Goal: Task Accomplishment & Management: Complete application form

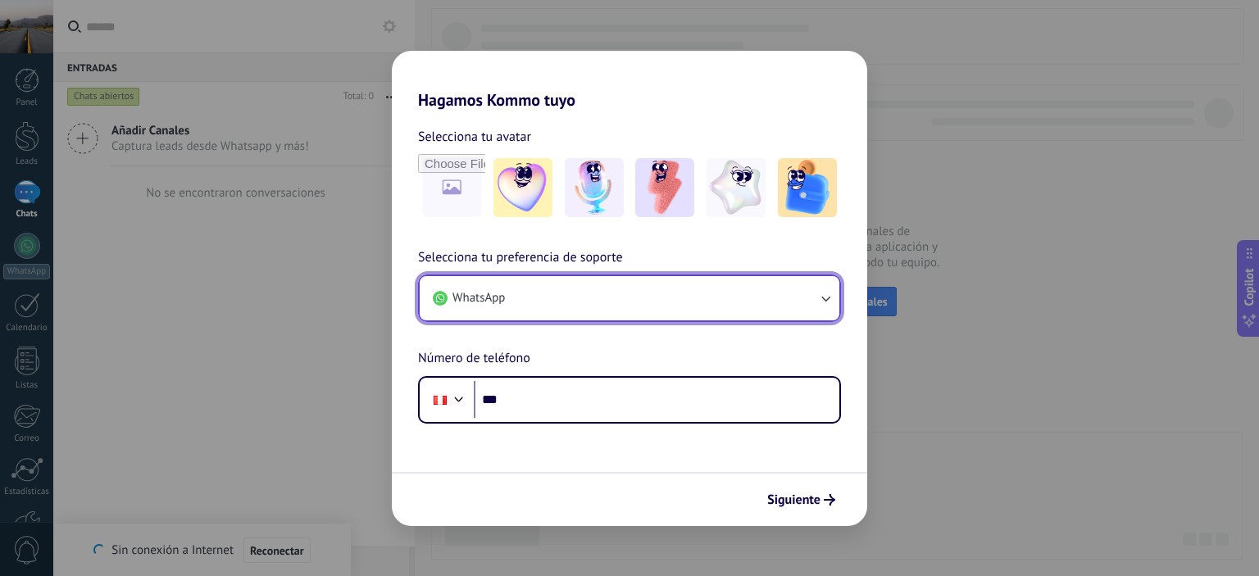
click at [591, 298] on button "WhatsApp" at bounding box center [630, 298] width 420 height 44
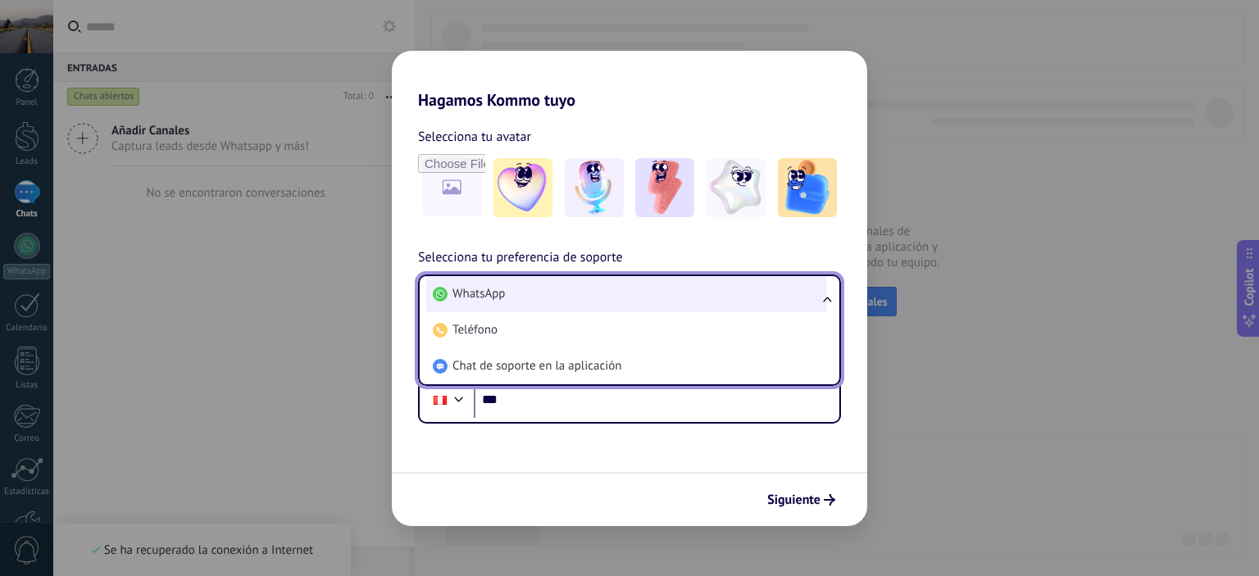
click at [590, 298] on li "WhatsApp" at bounding box center [626, 294] width 400 height 36
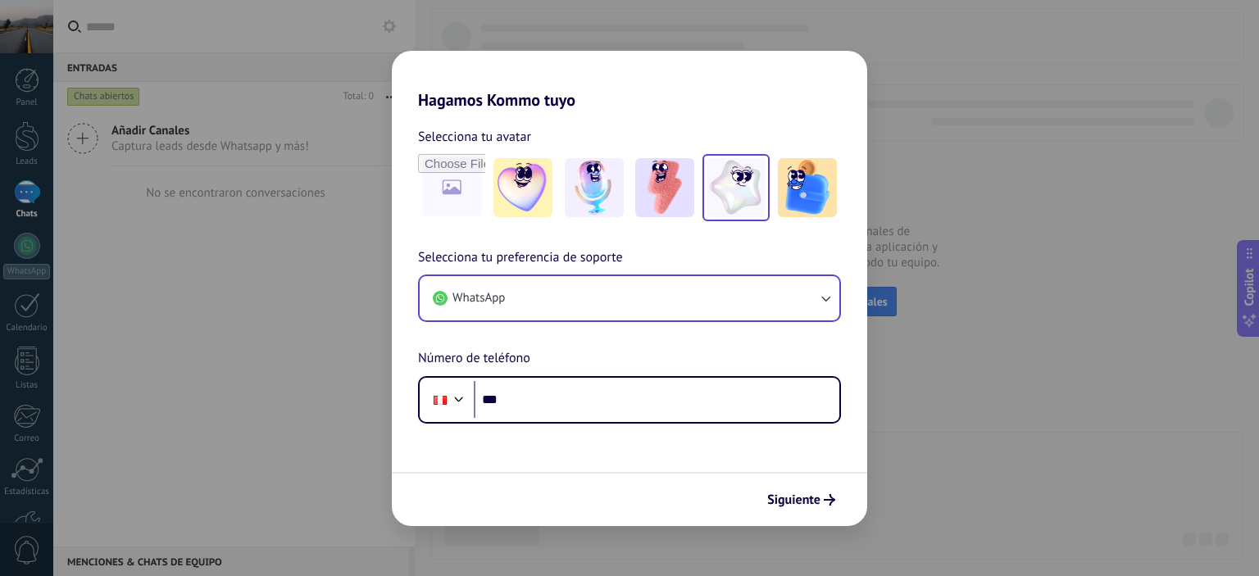
click at [742, 208] on img at bounding box center [736, 187] width 59 height 59
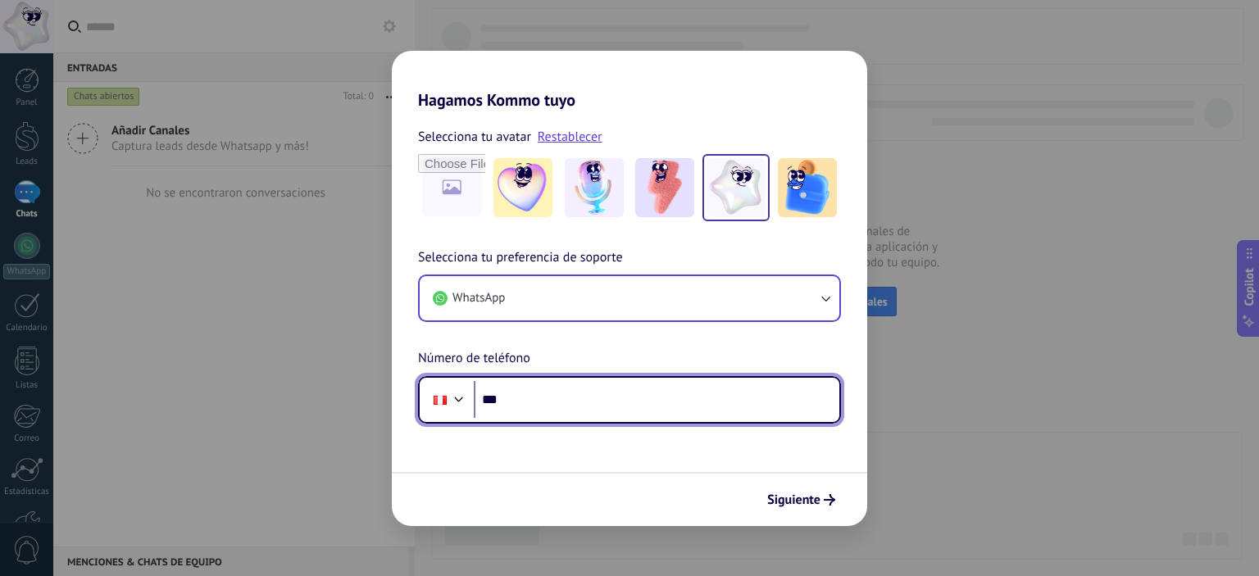
click at [605, 403] on input "***" at bounding box center [657, 400] width 366 height 38
type input "**********"
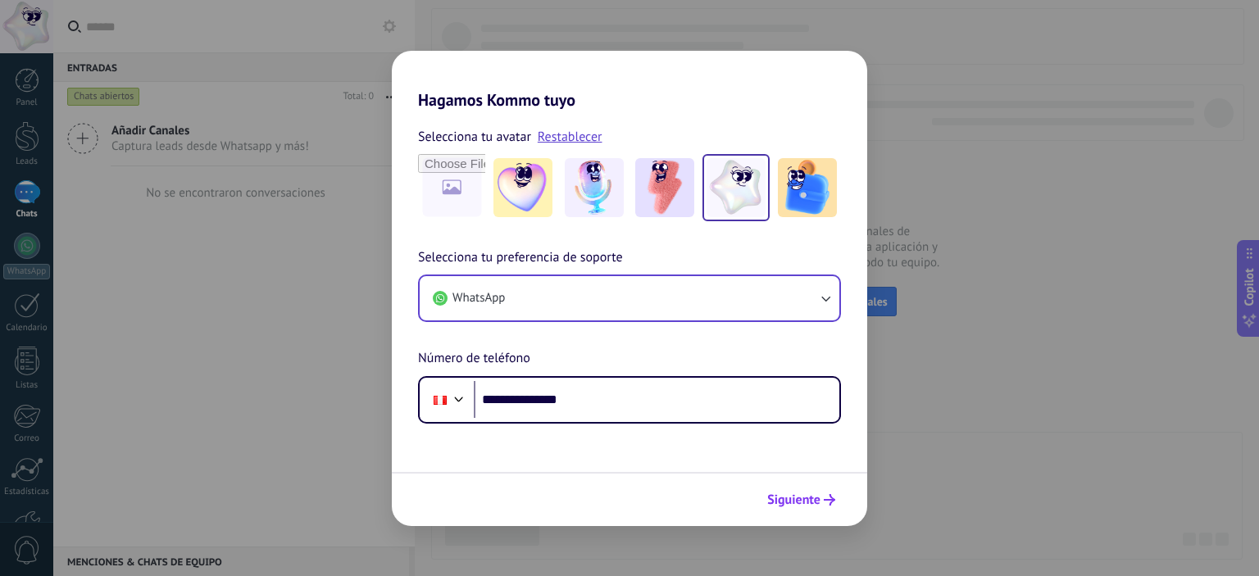
click at [799, 506] on span "Siguiente" at bounding box center [793, 499] width 53 height 11
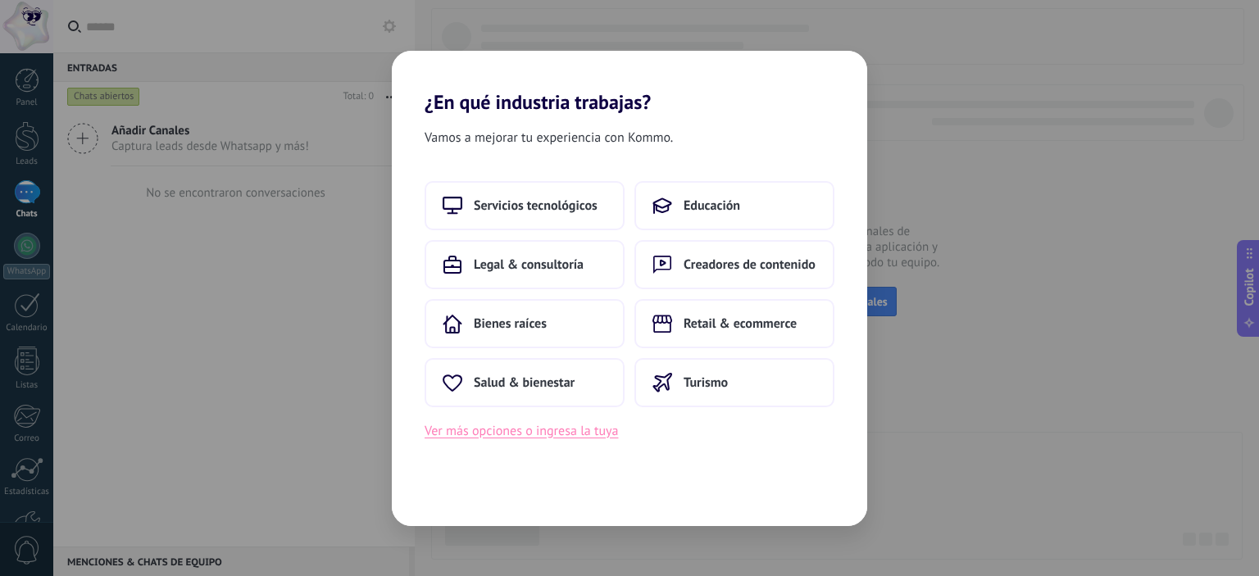
click at [520, 429] on button "Ver más opciones o ingresa la tuya" at bounding box center [522, 431] width 194 height 21
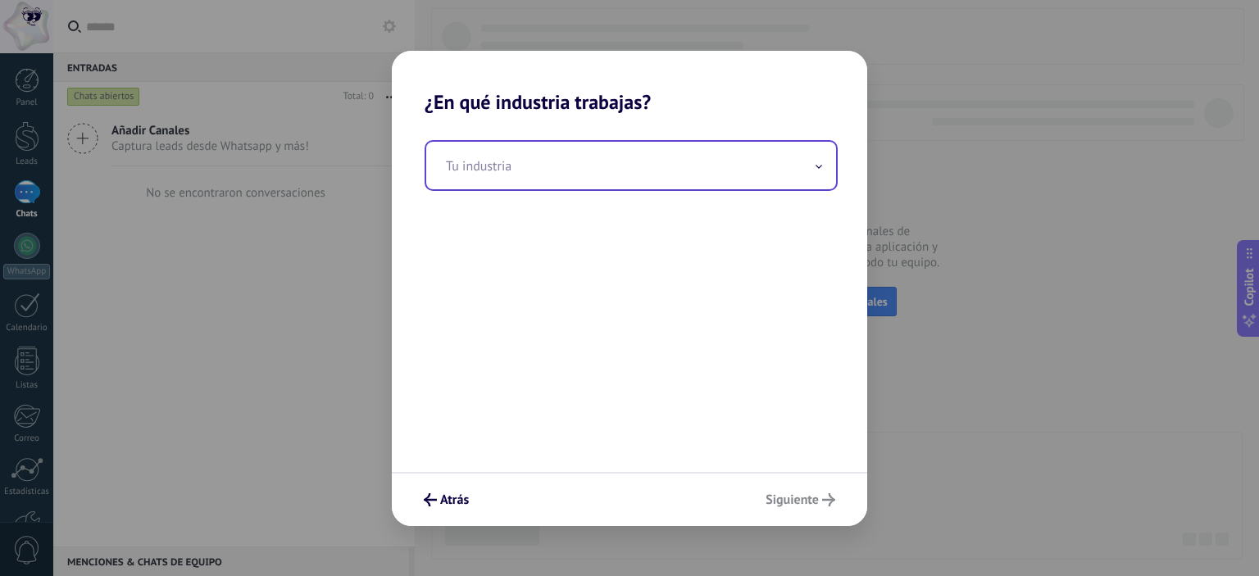
click at [485, 163] on input "text" at bounding box center [631, 166] width 410 height 48
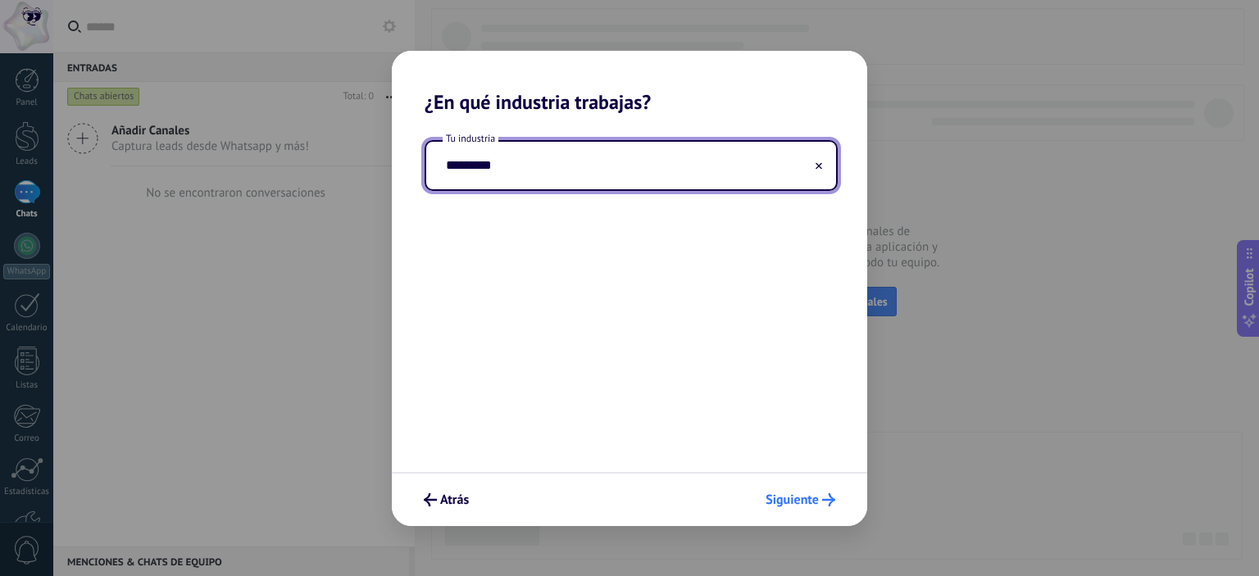
type input "*********"
click at [810, 499] on span "Siguiente" at bounding box center [792, 499] width 53 height 11
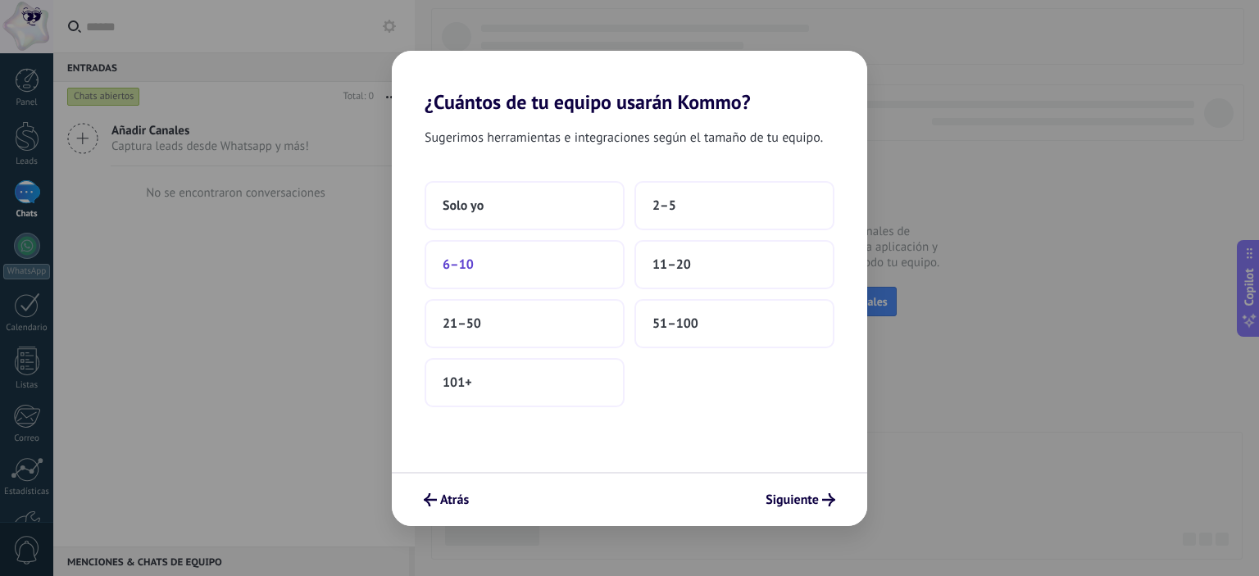
click at [472, 267] on span "6–10" at bounding box center [458, 265] width 31 height 16
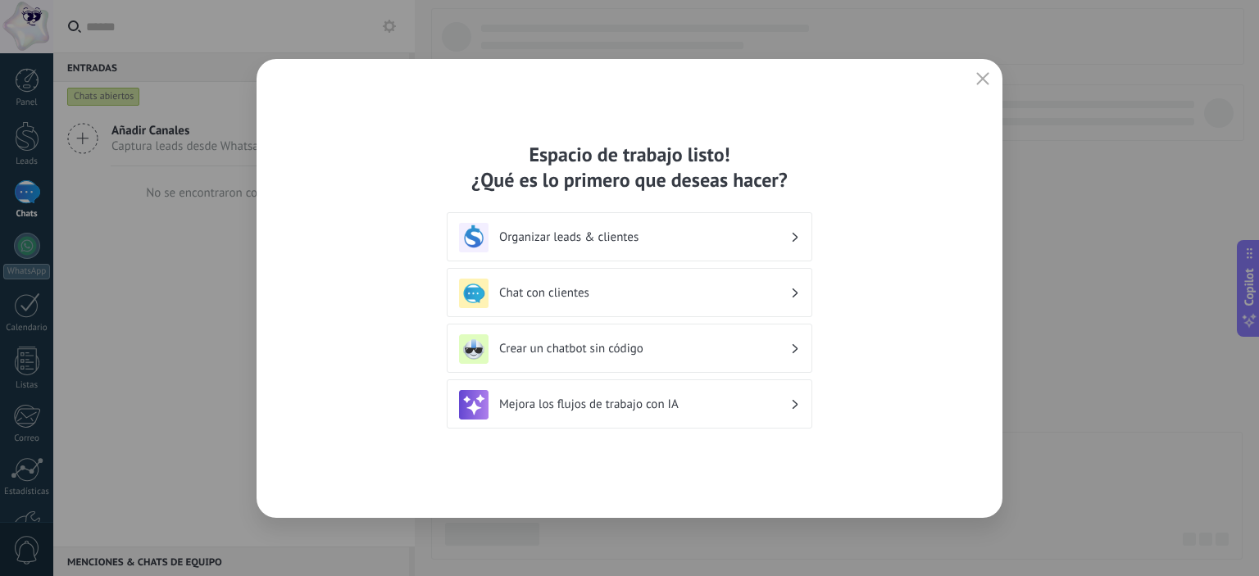
click at [788, 234] on h3 "Organizar leads & clientes" at bounding box center [644, 238] width 291 height 16
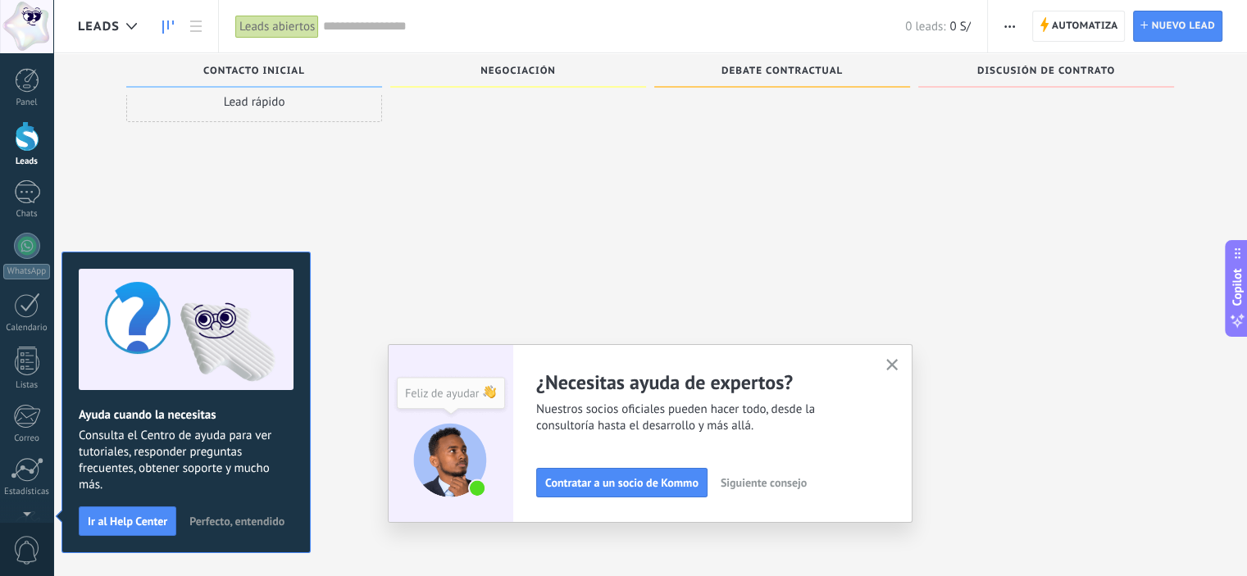
click at [810, 243] on div at bounding box center [782, 262] width 256 height 362
click at [277, 102] on div "Lead rápido" at bounding box center [254, 101] width 256 height 41
click at [246, 517] on span "Perfecto, entendido" at bounding box center [236, 521] width 95 height 11
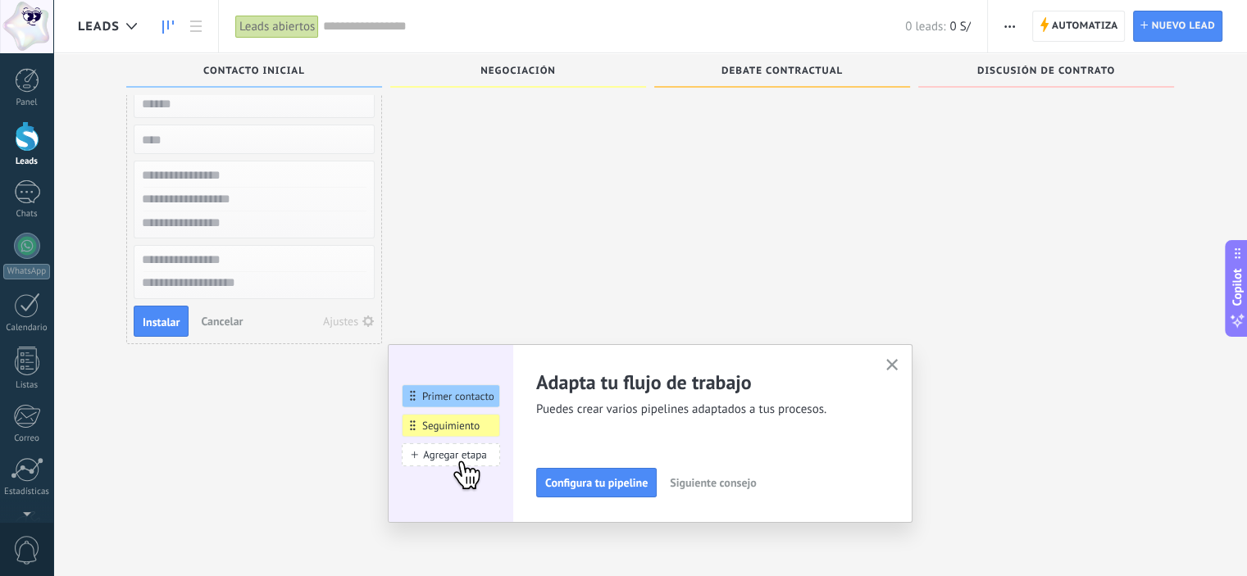
click at [709, 393] on h2 "Adapta tu flujo de trabajo" at bounding box center [701, 382] width 330 height 25
click at [899, 364] on icon "button" at bounding box center [892, 365] width 12 height 12
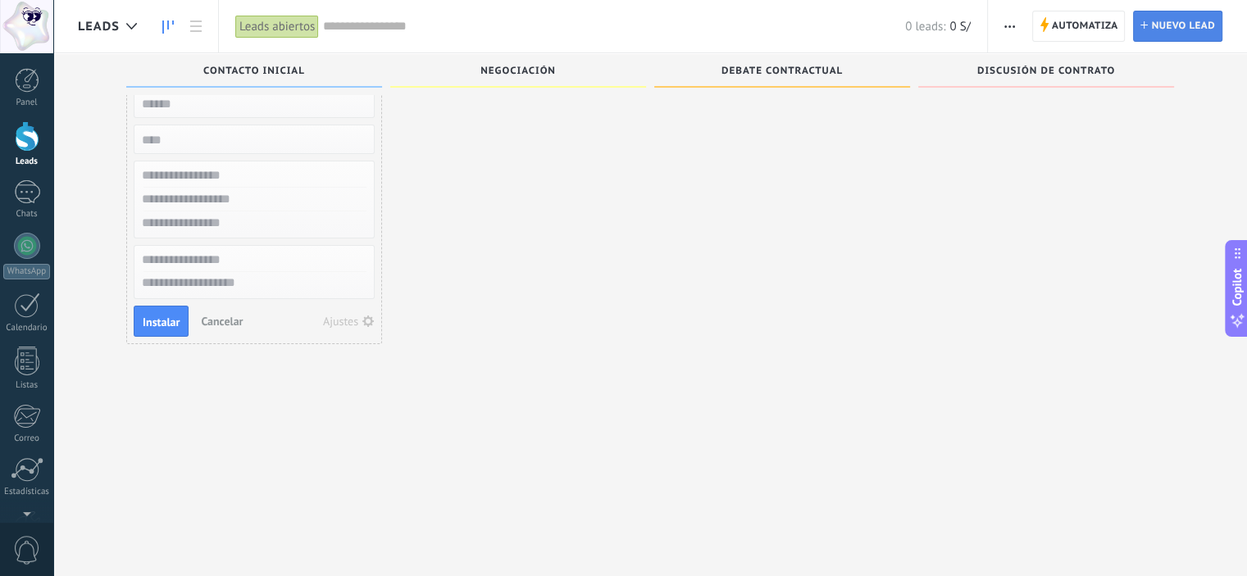
click at [1177, 19] on span "Nuevo lead" at bounding box center [1183, 26] width 64 height 30
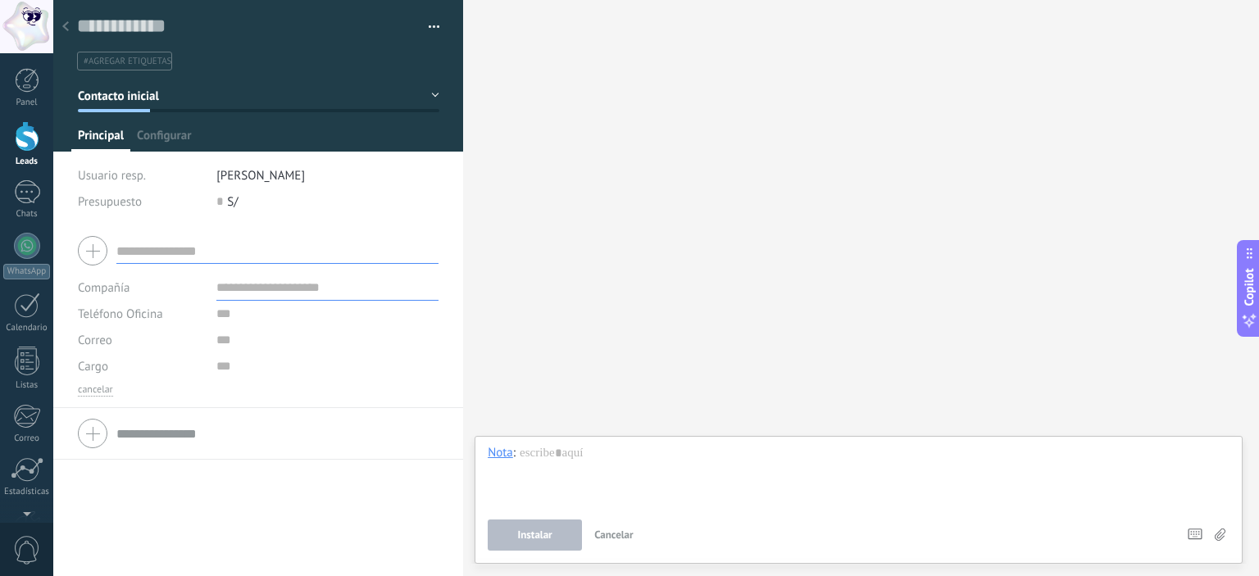
click at [256, 257] on input "text" at bounding box center [277, 251] width 322 height 26
click at [717, 206] on div "Buscar Carga más Participantes: 0 Agregar usuario Bots: 0" at bounding box center [861, 288] width 796 height 576
click at [62, 22] on icon at bounding box center [65, 26] width 7 height 10
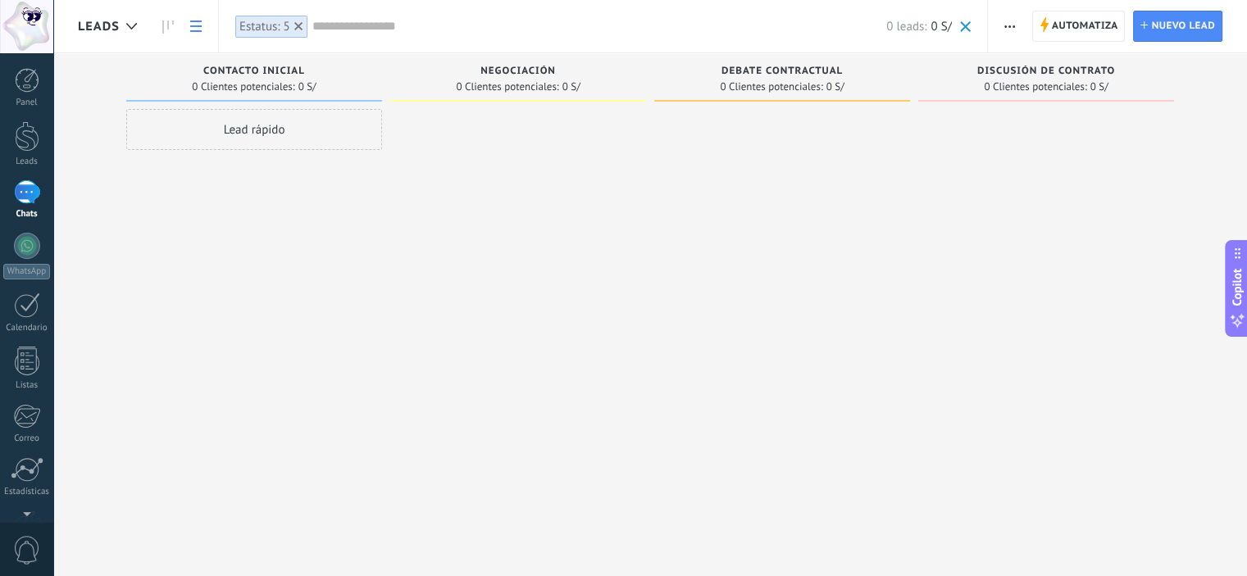
click at [193, 29] on icon at bounding box center [195, 25] width 11 height 11
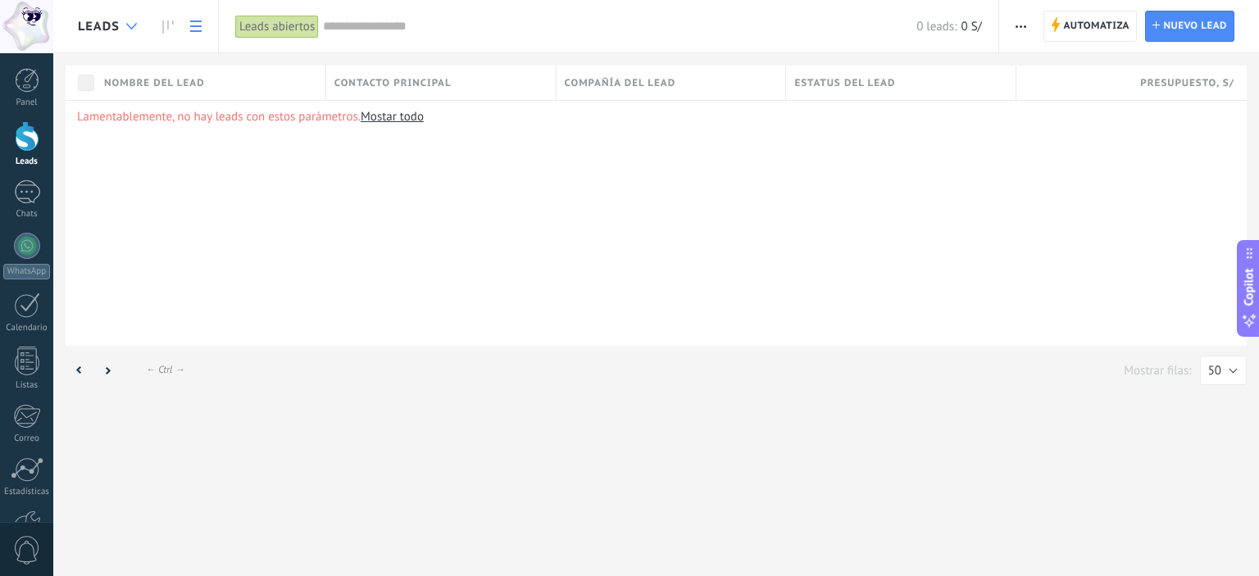
click at [131, 32] on div at bounding box center [131, 27] width 27 height 32
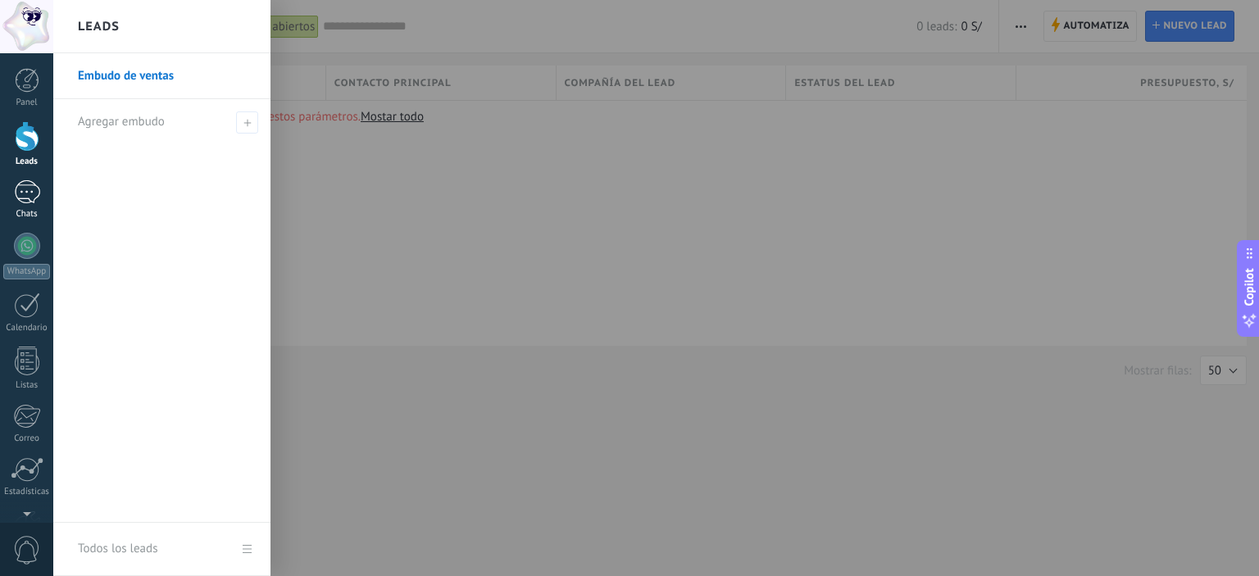
click at [24, 189] on div at bounding box center [27, 192] width 26 height 24
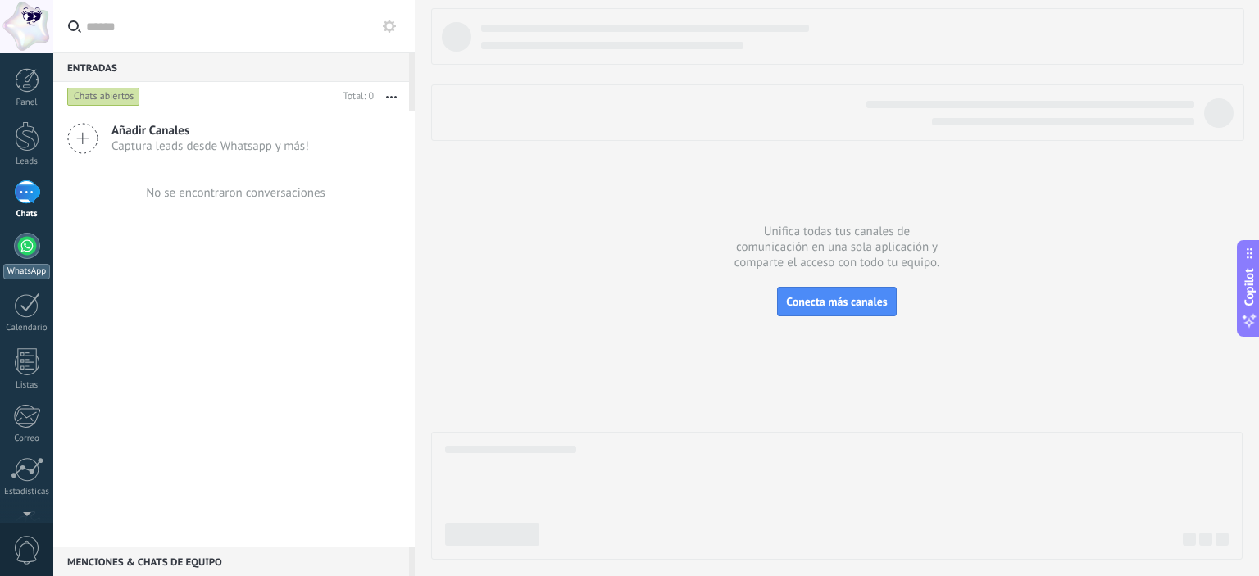
click at [24, 261] on link "WhatsApp" at bounding box center [26, 256] width 53 height 47
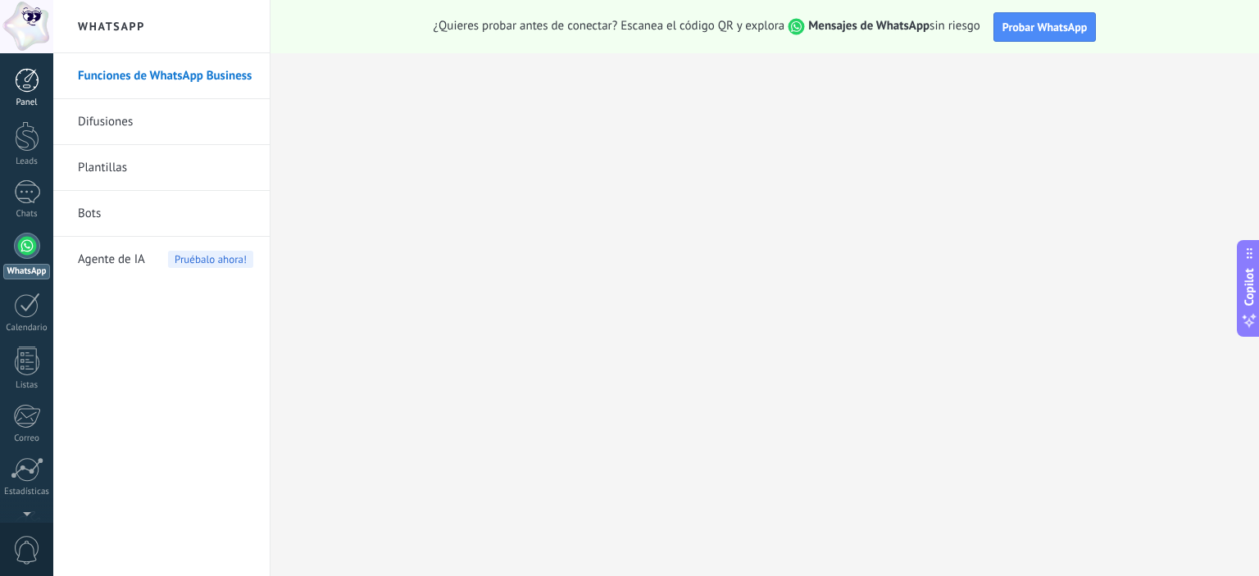
click at [29, 83] on div at bounding box center [27, 80] width 25 height 25
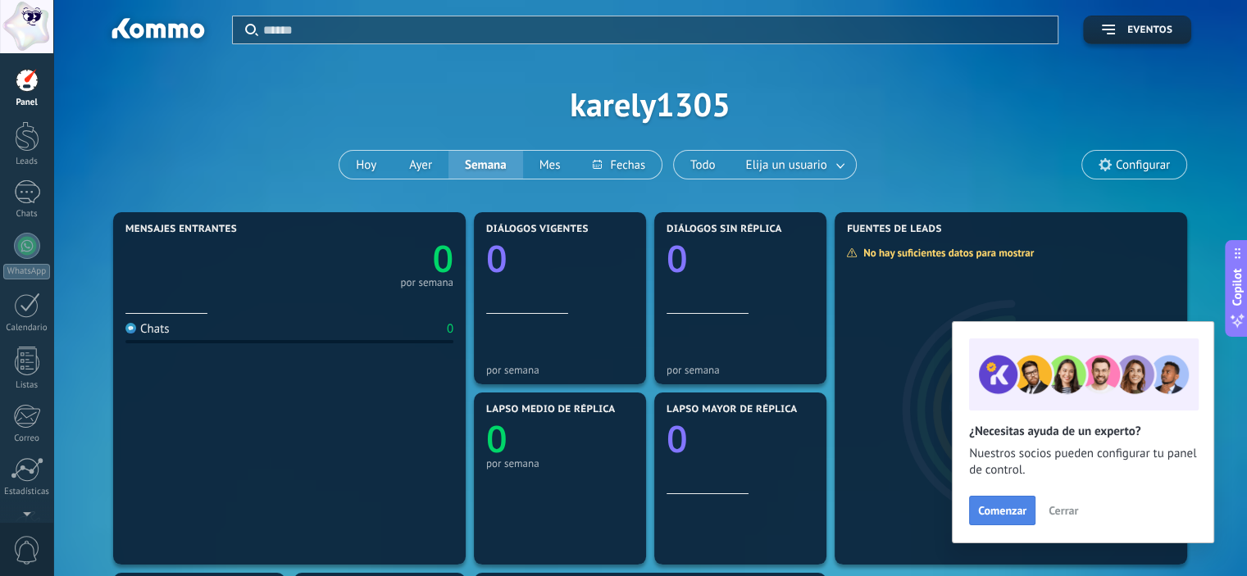
click at [1007, 510] on span "Comenzar" at bounding box center [1002, 510] width 48 height 11
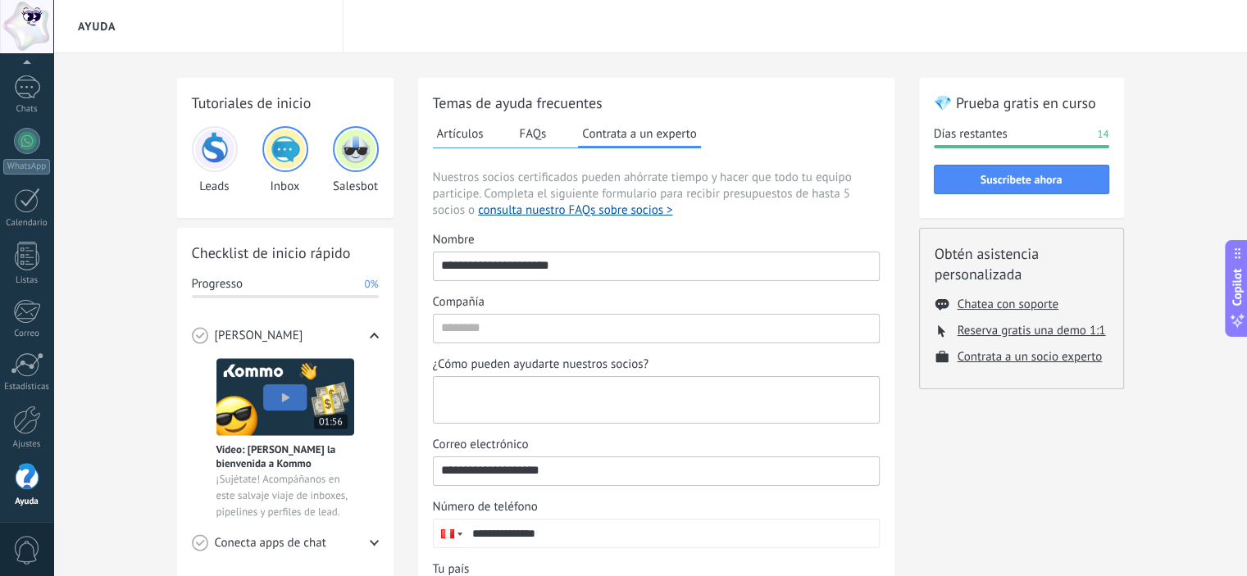
click at [531, 399] on textarea "¿Cómo pueden ayudarte nuestros socios?" at bounding box center [655, 400] width 442 height 46
click at [718, 368] on div "¿Cómo pueden ayudarte nuestros socios?" at bounding box center [656, 365] width 447 height 16
click at [718, 377] on textarea "¿Cómo pueden ayudarte nuestros socios?" at bounding box center [655, 400] width 442 height 46
click at [1027, 437] on div "💎 Prueba gratis en curso Días restantes 14 Suscríbete ahora Obtén asistencia pe…" at bounding box center [1021, 440] width 205 height 724
click at [34, 32] on div at bounding box center [26, 26] width 53 height 53
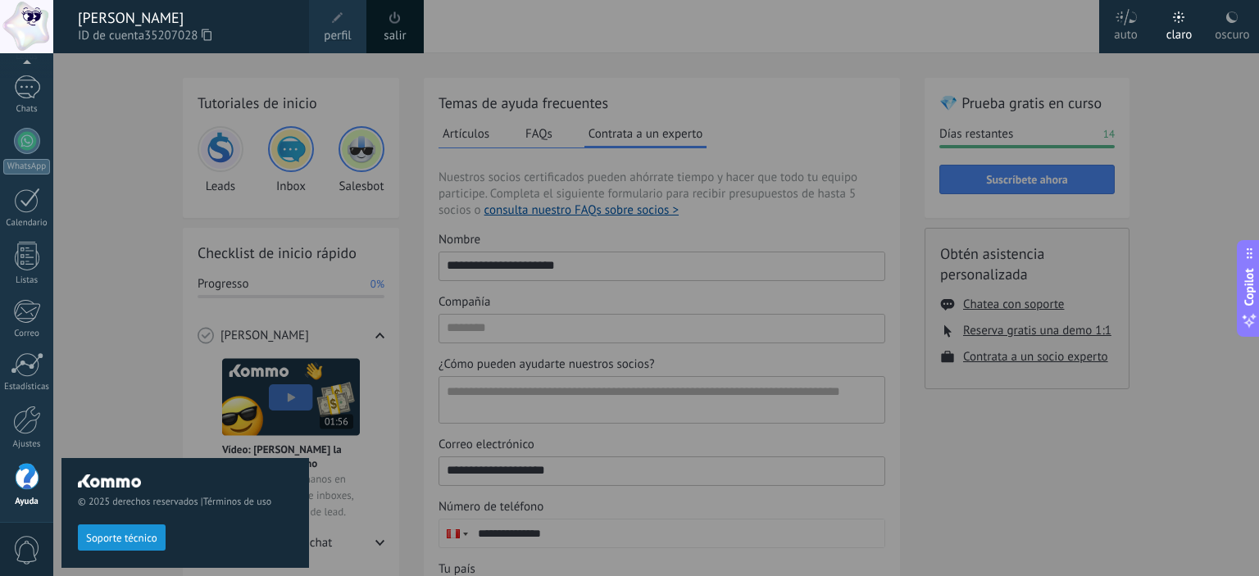
click at [1008, 483] on div at bounding box center [682, 288] width 1259 height 576
click at [1254, 292] on span "Copilot" at bounding box center [1249, 287] width 16 height 38
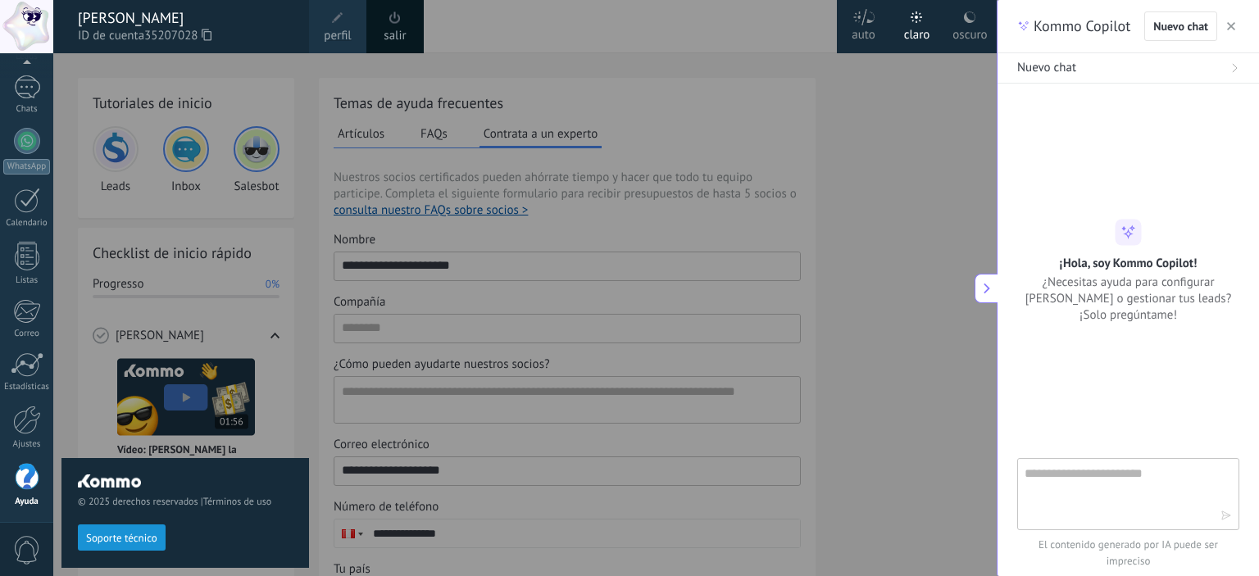
click at [1115, 492] on textarea at bounding box center [1117, 493] width 184 height 59
type textarea "**********"
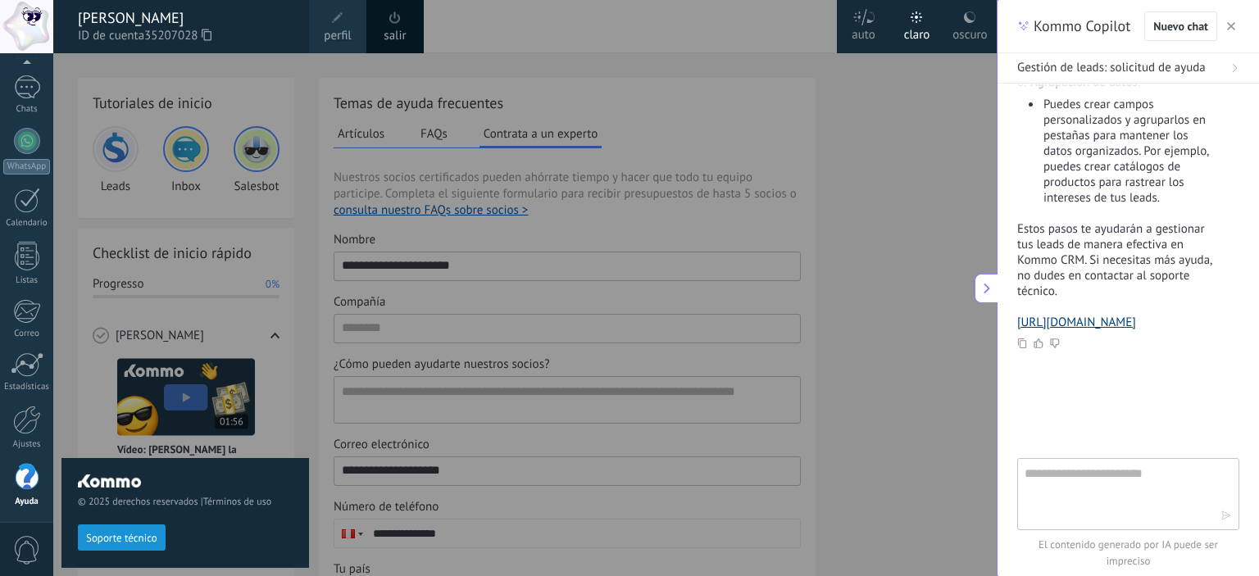
scroll to position [928, 0]
click at [899, 164] on div at bounding box center [682, 288] width 1259 height 576
click at [1221, 25] on div "Nuevo chat" at bounding box center [1192, 26] width 95 height 30
click at [902, 235] on div at bounding box center [682, 288] width 1259 height 576
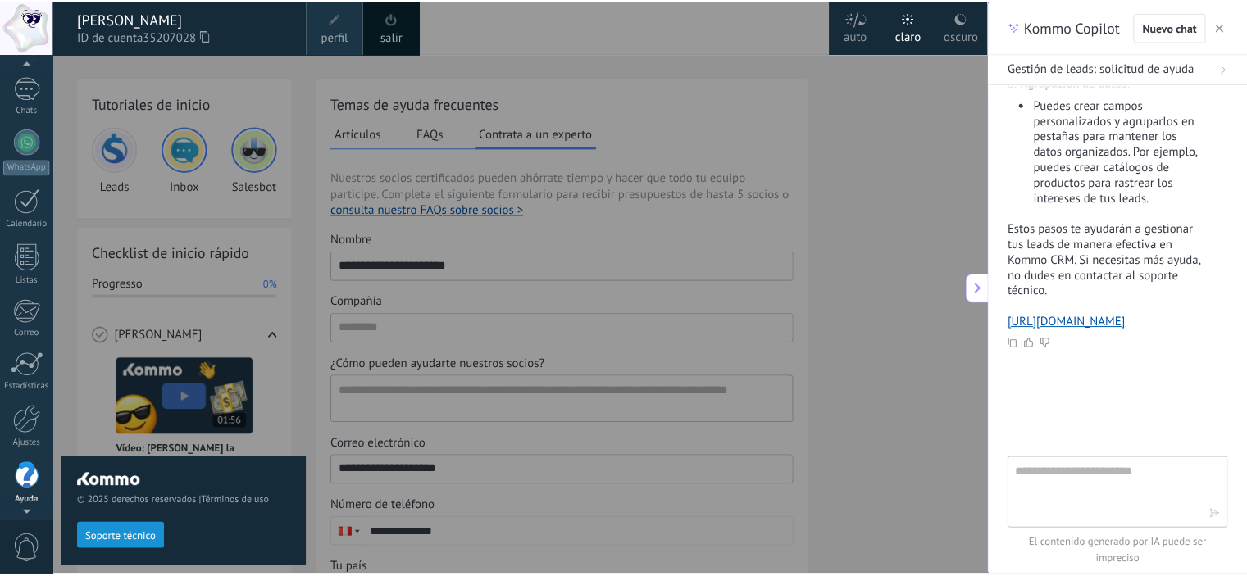
scroll to position [57, 0]
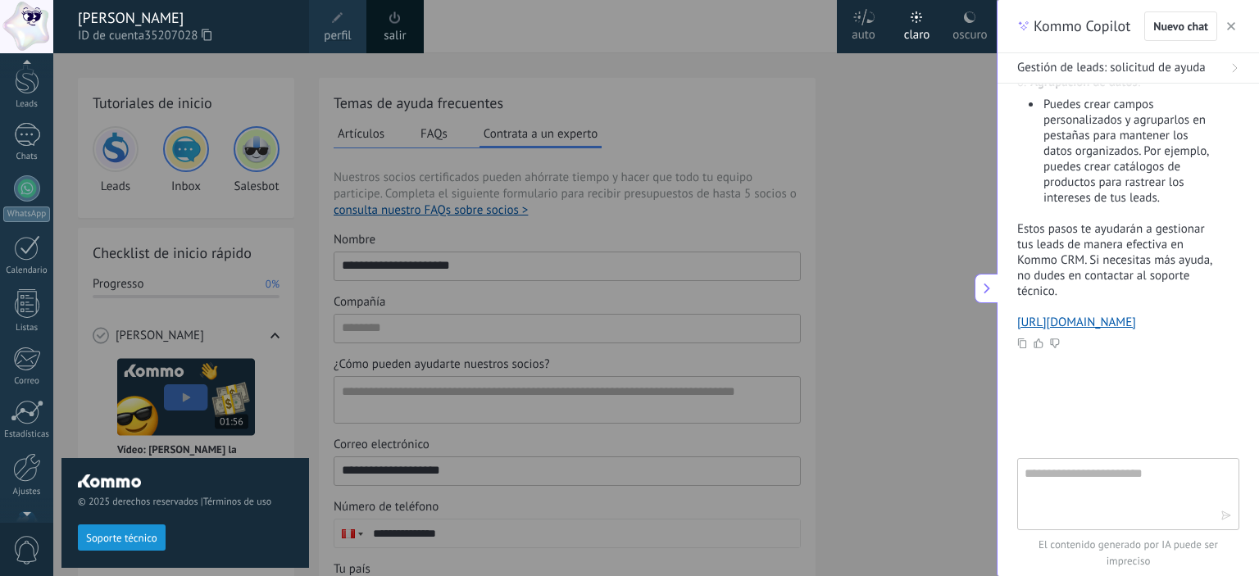
click at [30, 25] on div at bounding box center [26, 26] width 53 height 53
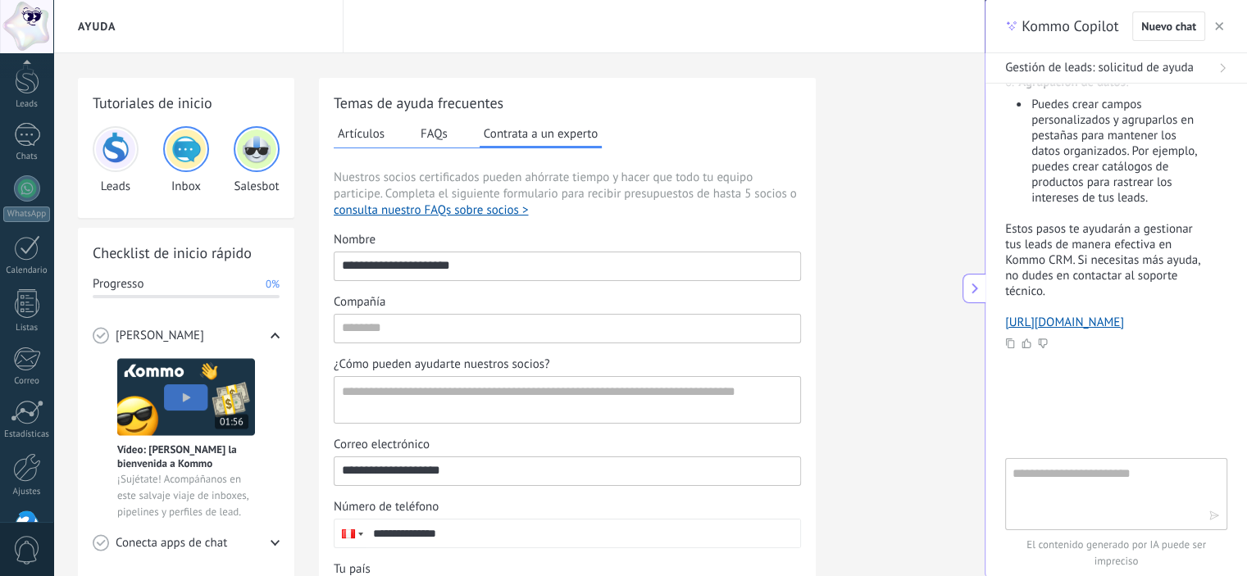
scroll to position [105, 0]
click at [1223, 25] on button "button" at bounding box center [1219, 26] width 16 height 20
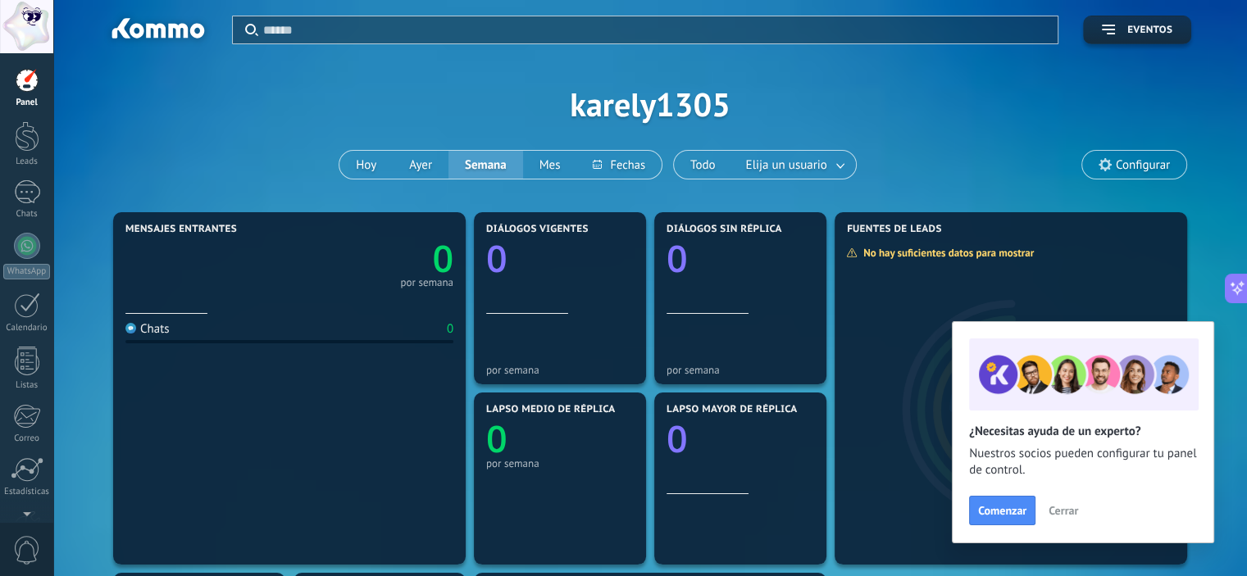
click at [936, 104] on div "Aplicar Eventos karely1305 Hoy Ayer Semana Mes Todo Elija un usuario Configurar" at bounding box center [650, 104] width 1145 height 208
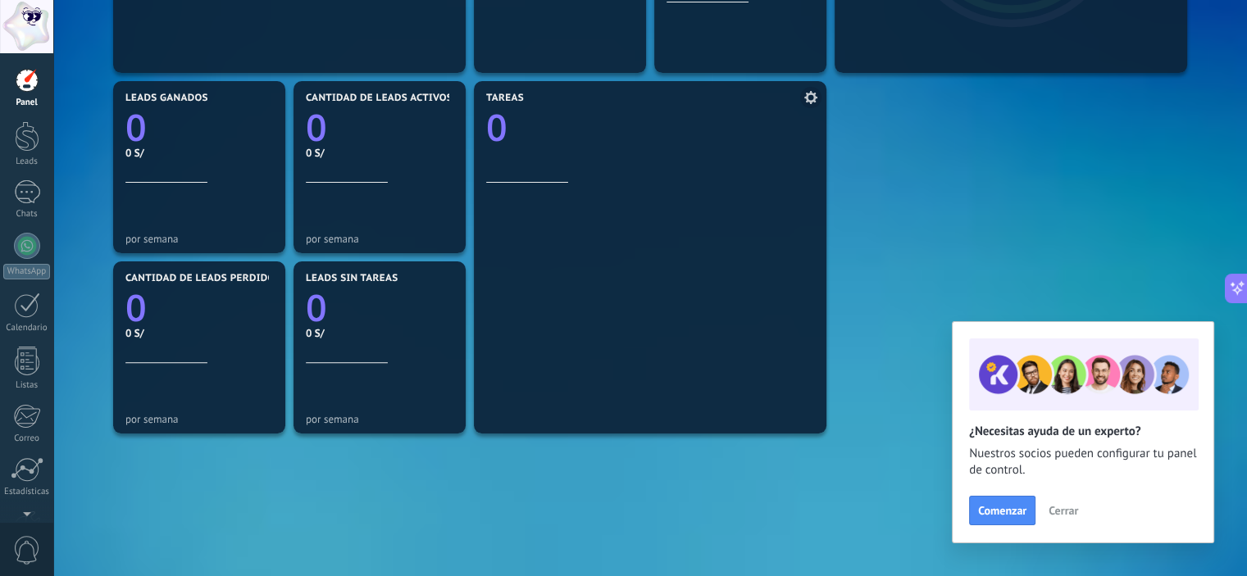
scroll to position [584, 0]
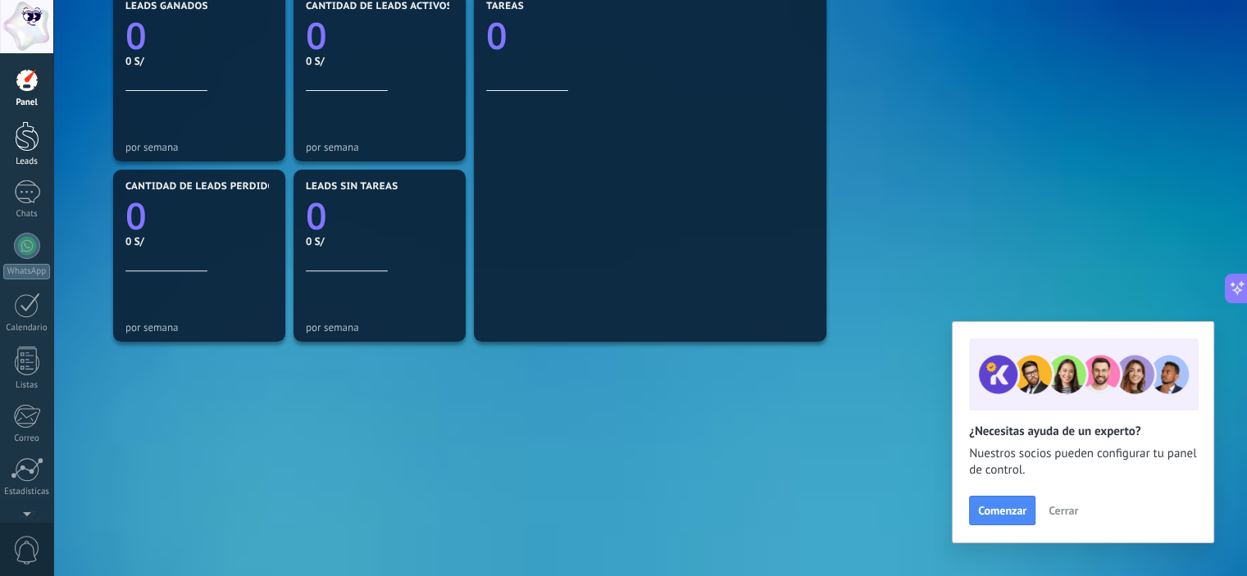
click at [23, 143] on div at bounding box center [27, 136] width 25 height 30
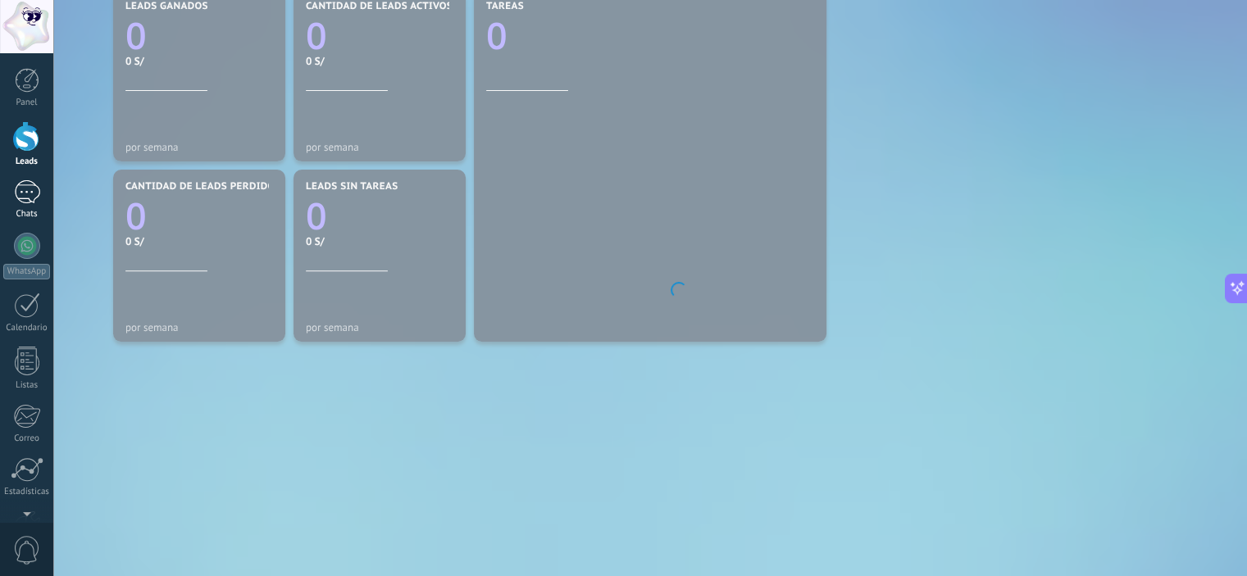
scroll to position [223, 0]
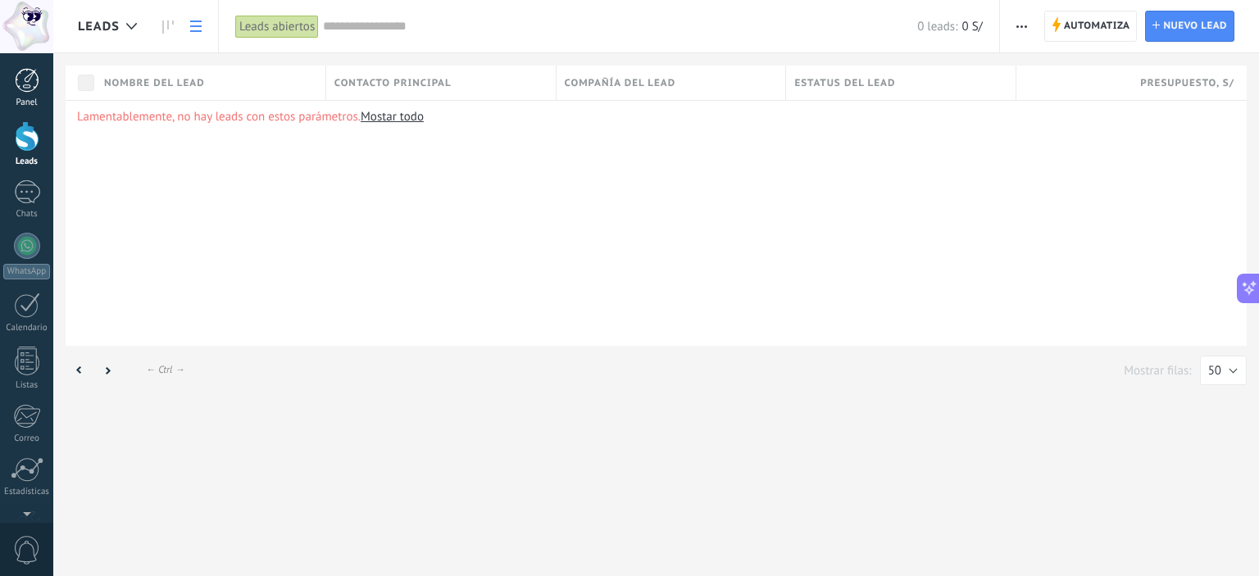
click at [20, 97] on link "Panel" at bounding box center [26, 88] width 53 height 40
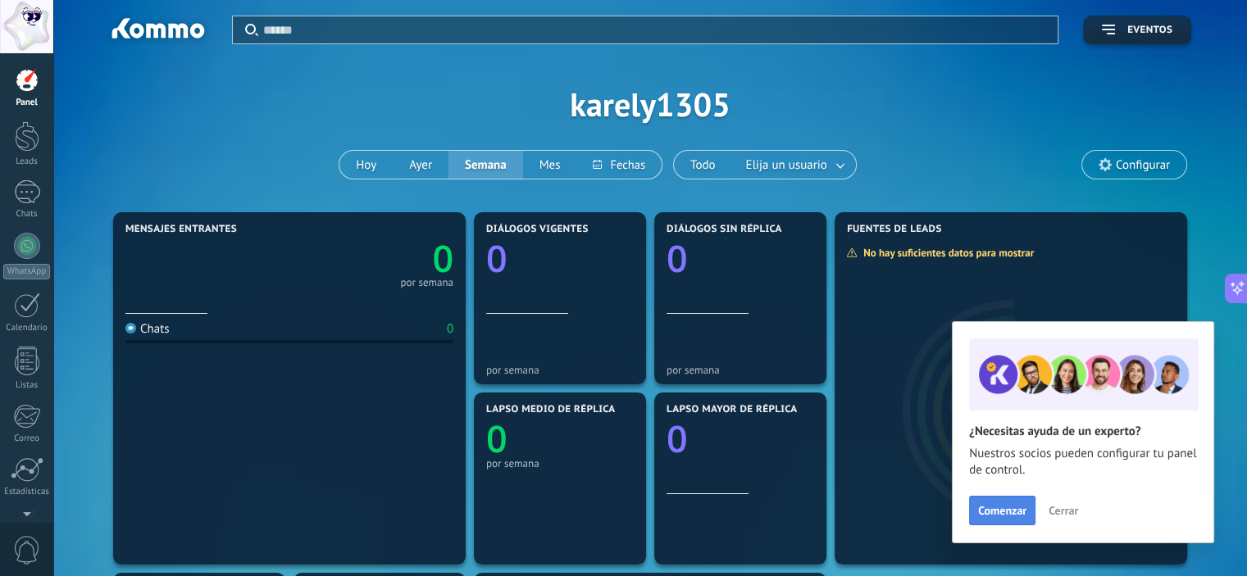
drag, startPoint x: 991, startPoint y: 492, endPoint x: 975, endPoint y: 517, distance: 29.8
click at [989, 495] on div "¿Necesitas ayuda de un experto? Nuestros socios pueden configurar tu panel de c…" at bounding box center [1083, 468] width 228 height 115
drag, startPoint x: 976, startPoint y: 513, endPoint x: 991, endPoint y: 519, distance: 16.6
click at [980, 516] on button "Comenzar" at bounding box center [1002, 511] width 66 height 30
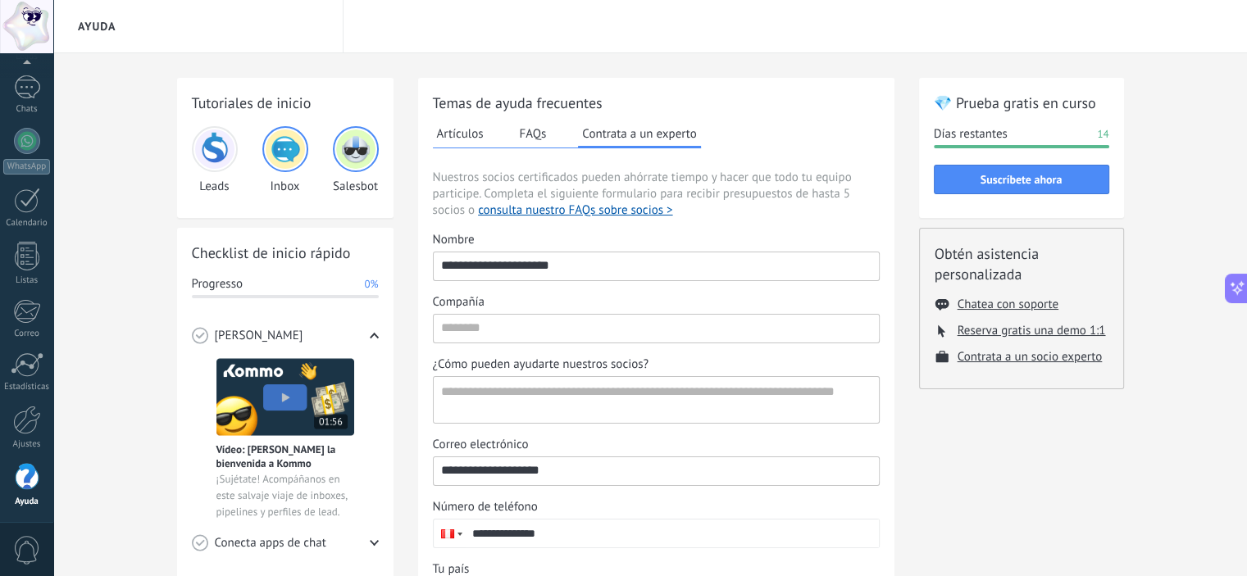
click at [213, 147] on img at bounding box center [214, 149] width 39 height 39
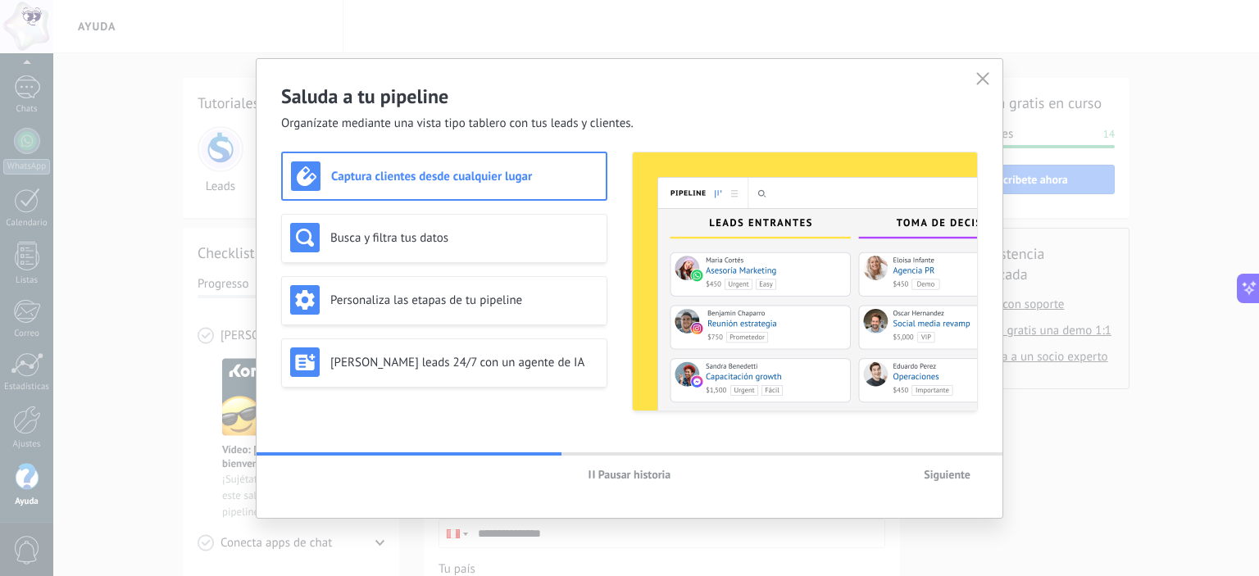
click at [18, 84] on div "Saluda a tu pipeline Organízate mediante una vista tipo tablero con tus leads y…" at bounding box center [629, 288] width 1259 height 576
click at [116, 39] on div "Saluda a tu pipeline Organízate mediante una vista tipo tablero con tus leads y…" at bounding box center [629, 288] width 1259 height 576
click at [27, 98] on div "Saluda a tu pipeline Organízate mediante una vista tipo tablero con tus leads y…" at bounding box center [629, 288] width 1259 height 576
click at [978, 82] on icon "button" at bounding box center [983, 78] width 13 height 13
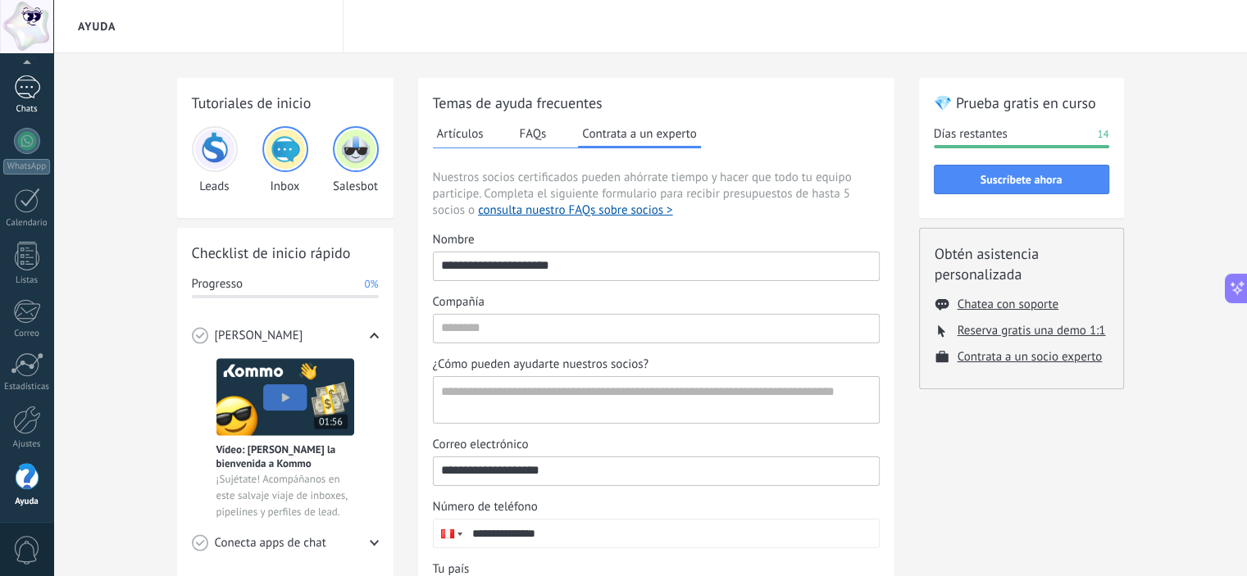
click at [31, 99] on link "Chats" at bounding box center [26, 94] width 53 height 39
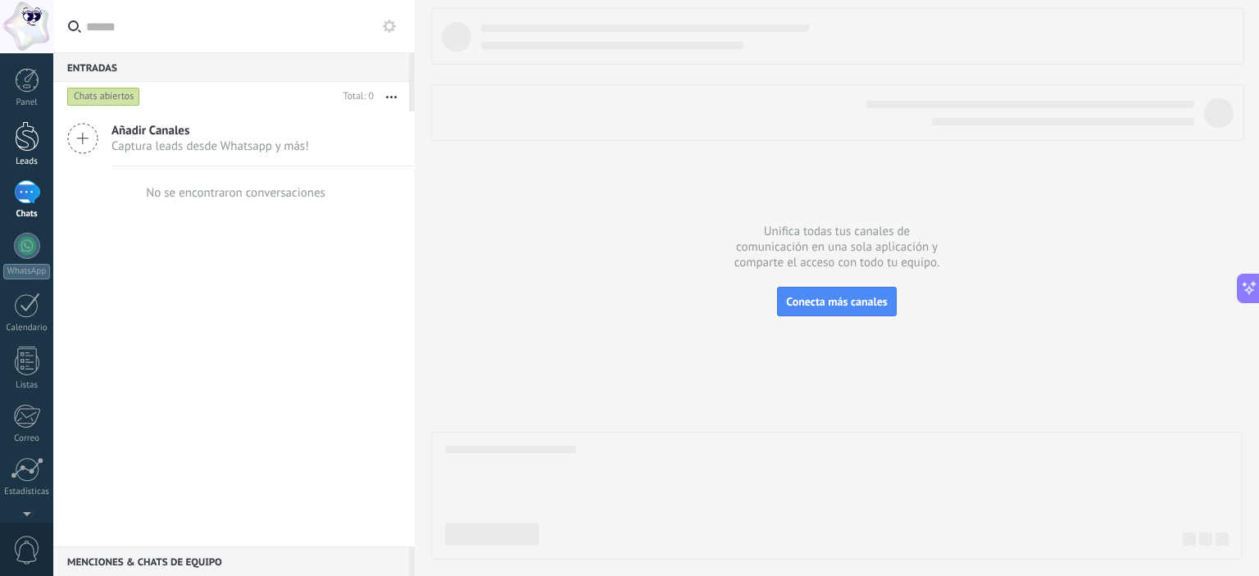
click at [41, 145] on link "Leads" at bounding box center [26, 144] width 53 height 46
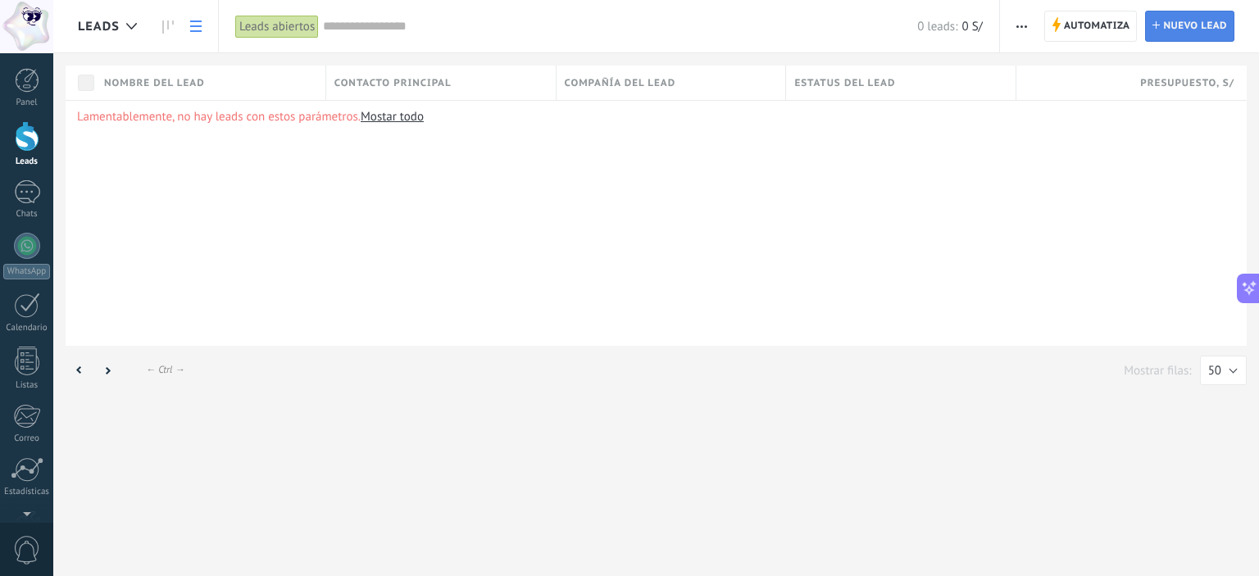
click at [1186, 31] on span "Nuevo lead" at bounding box center [1196, 26] width 64 height 30
click at [1091, 25] on span "Automatiza" at bounding box center [1097, 26] width 66 height 30
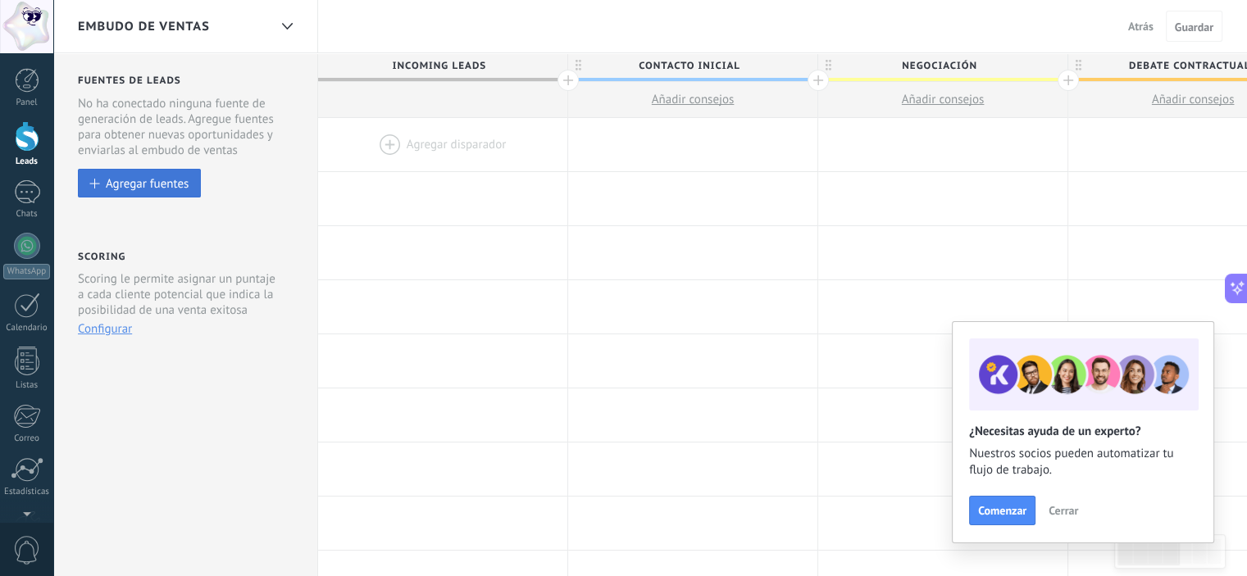
click at [151, 184] on div "Agregar fuentes" at bounding box center [147, 183] width 83 height 14
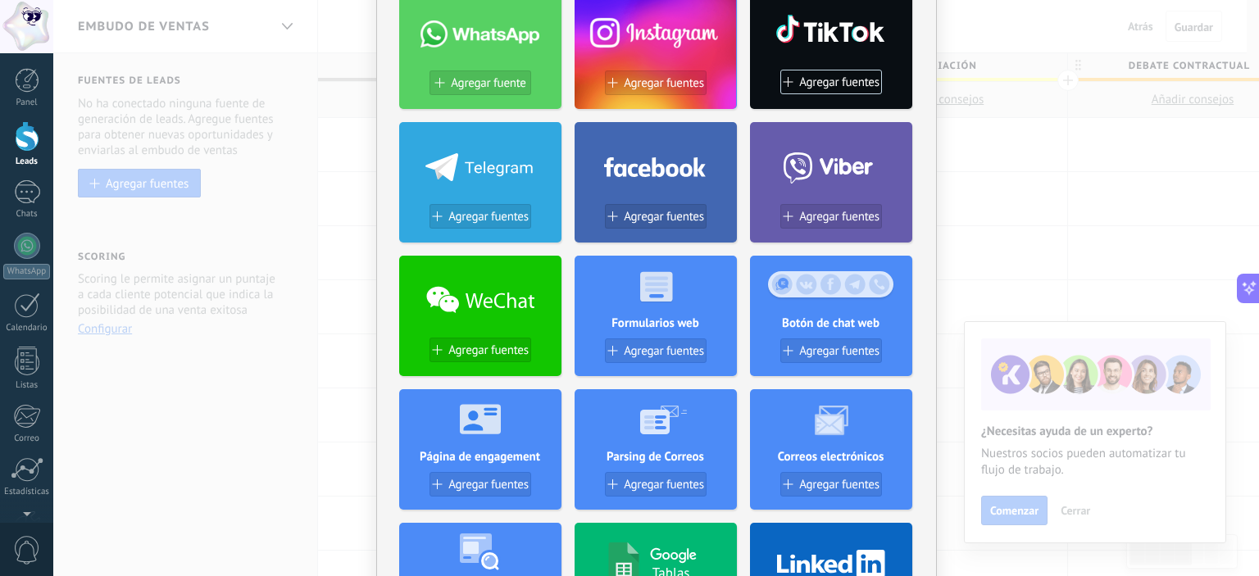
scroll to position [164, 0]
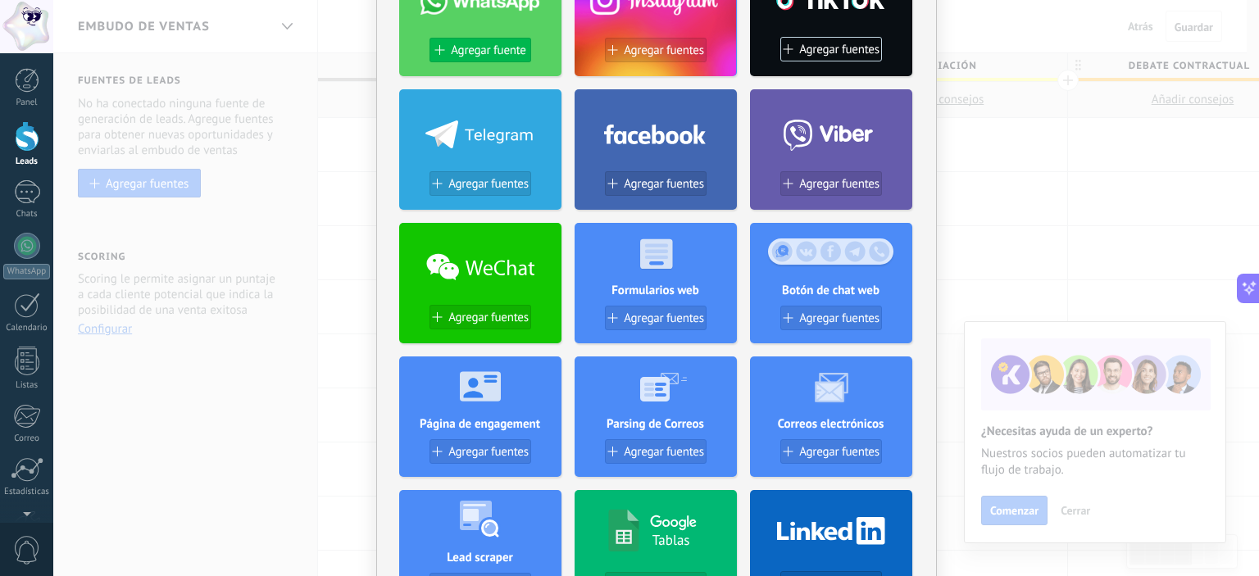
click at [479, 44] on span "Agregar fuente" at bounding box center [488, 50] width 75 height 14
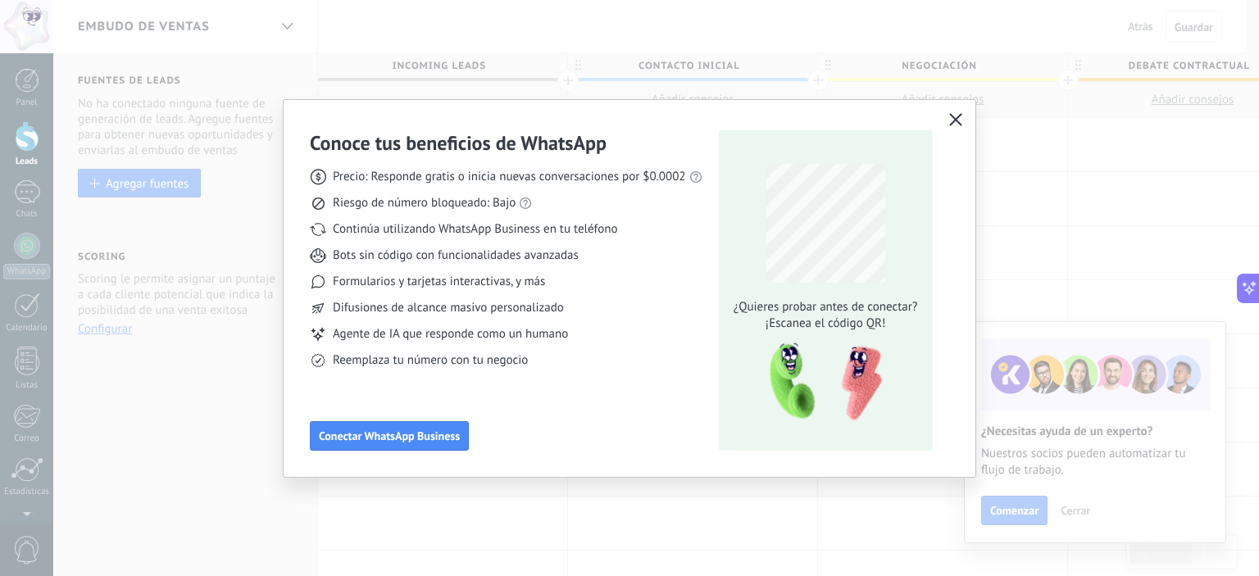
click at [957, 119] on use "button" at bounding box center [956, 120] width 12 height 12
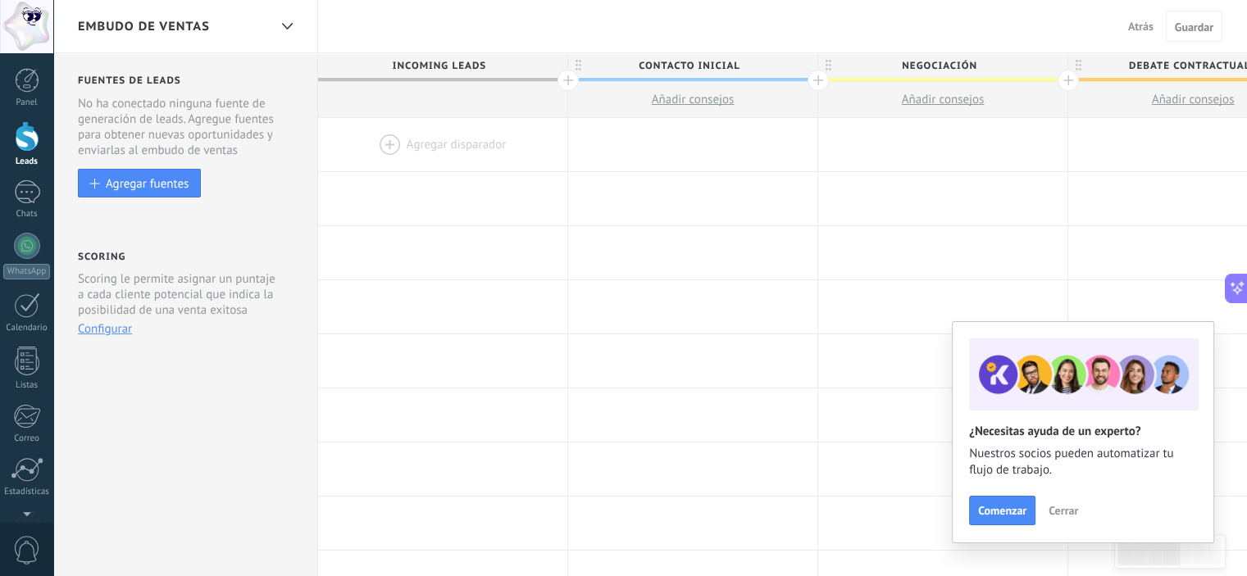
click at [209, 75] on h2 "Fuentes de leads" at bounding box center [187, 81] width 218 height 12
click at [298, 22] on div at bounding box center [287, 27] width 28 height 32
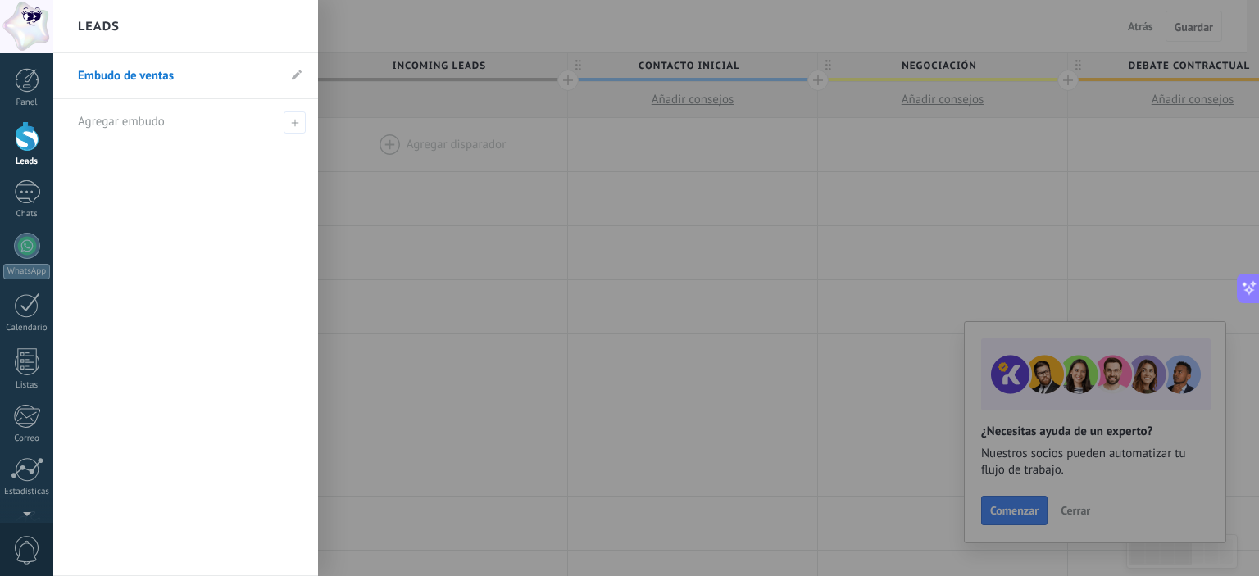
click at [714, 244] on div at bounding box center [682, 288] width 1259 height 576
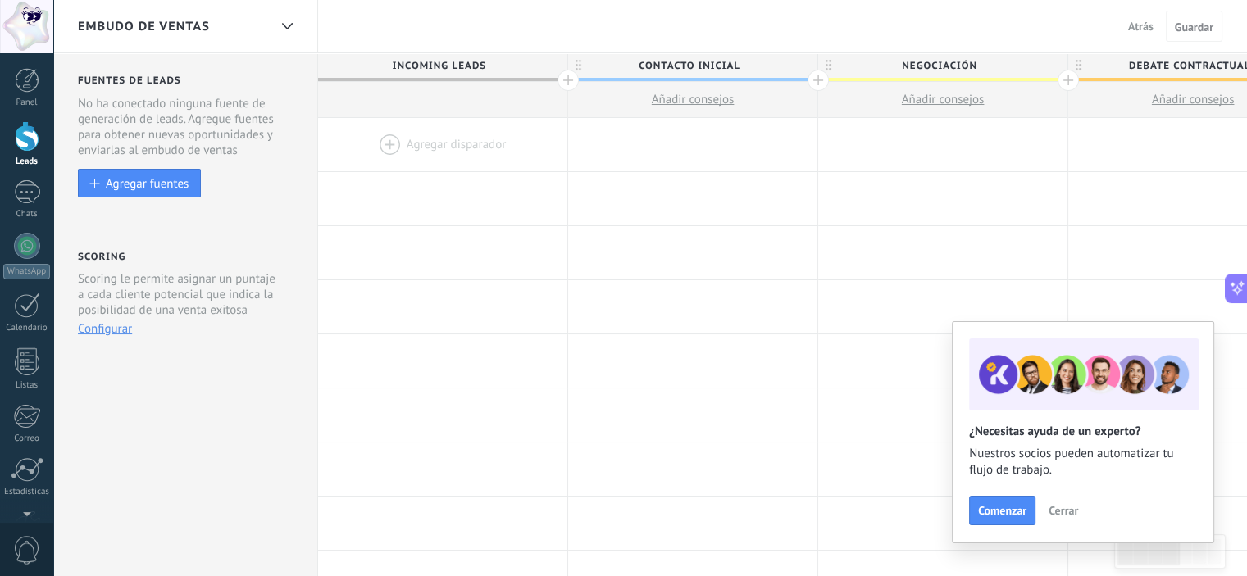
click at [23, 152] on link "Leads" at bounding box center [26, 144] width 53 height 46
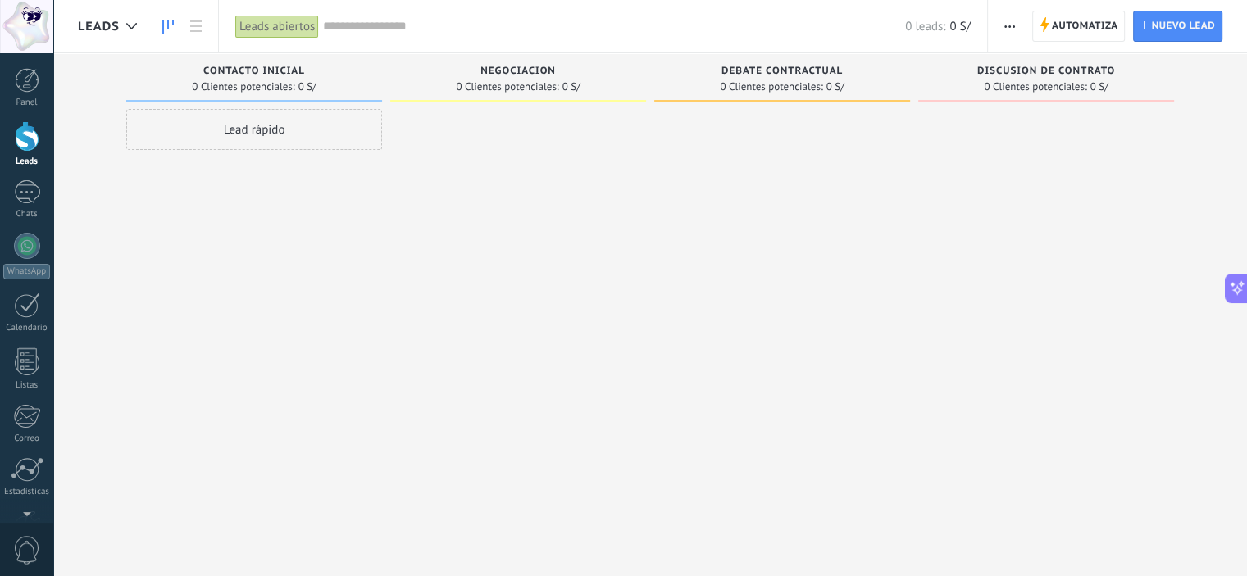
click at [170, 24] on icon at bounding box center [167, 26] width 11 height 13
click at [126, 25] on icon at bounding box center [131, 26] width 11 height 7
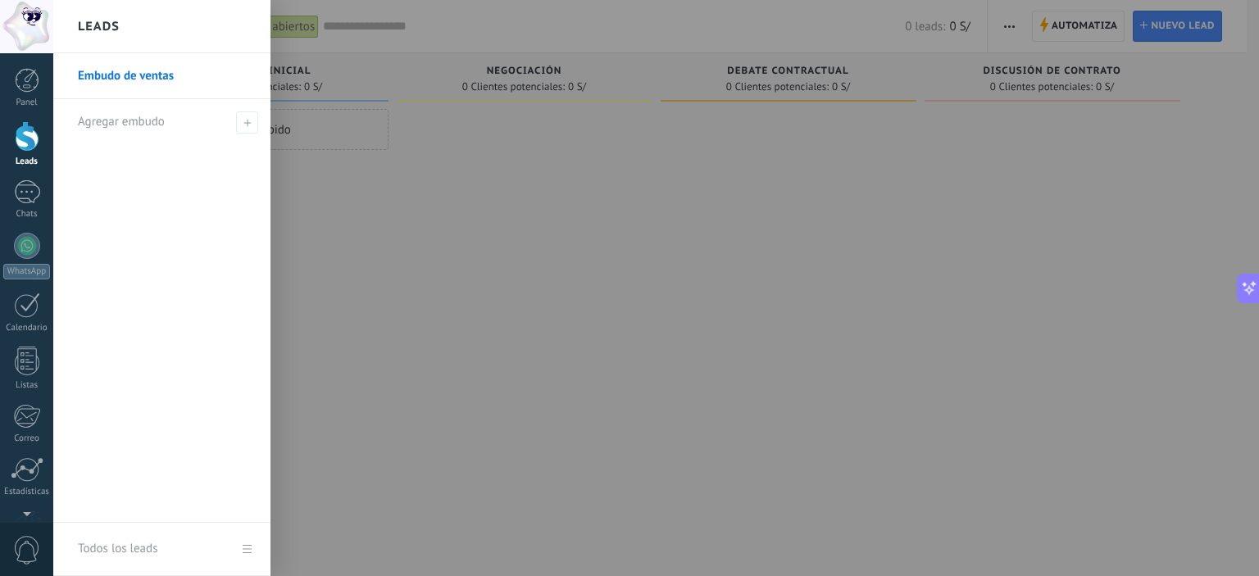
click at [126, 25] on div "Leads" at bounding box center [161, 26] width 217 height 53
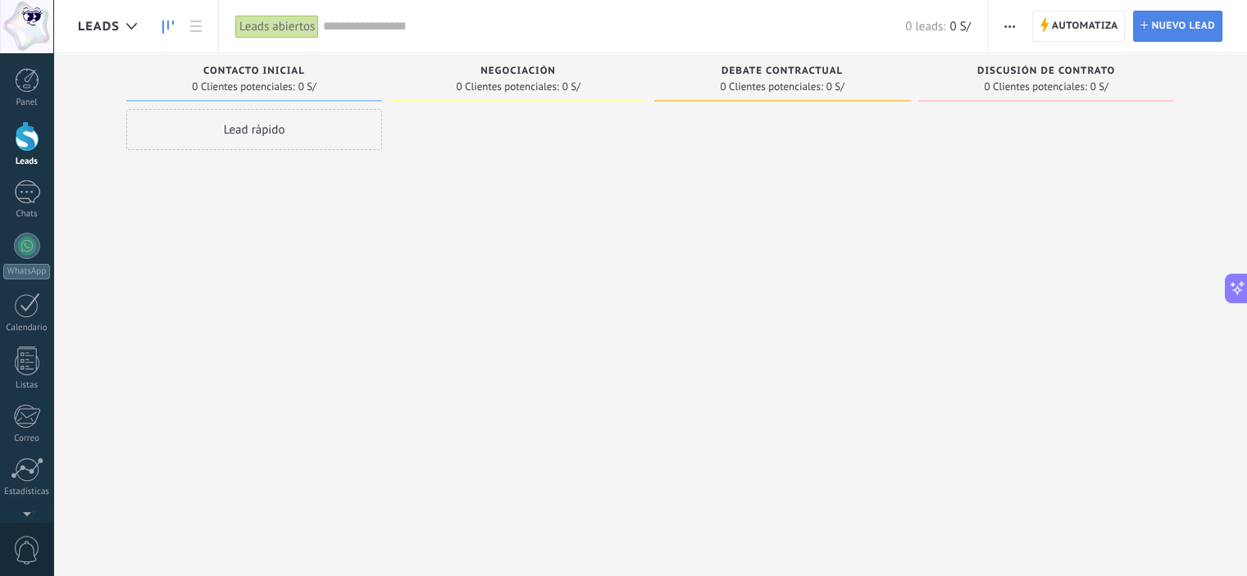
click at [1189, 30] on span "Nuevo lead" at bounding box center [1183, 26] width 64 height 30
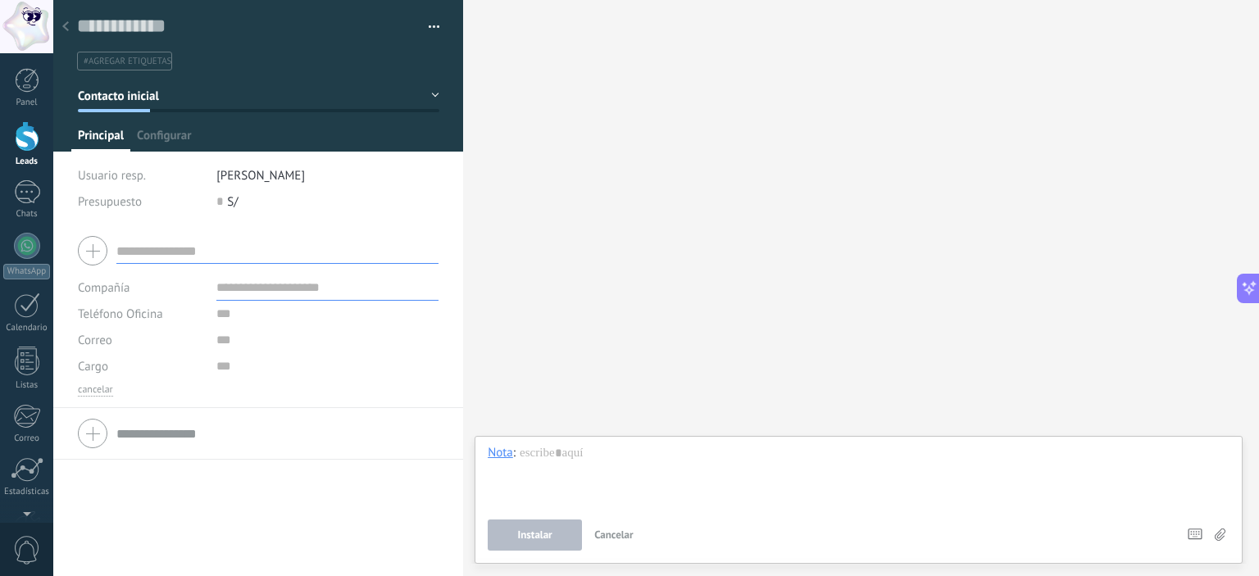
click at [203, 253] on input "text" at bounding box center [277, 251] width 322 height 26
type input "**********"
click at [226, 316] on input "text" at bounding box center [327, 314] width 222 height 26
click at [446, 293] on div "**********" at bounding box center [258, 316] width 410 height 183
click at [321, 290] on input "text" at bounding box center [327, 288] width 222 height 26
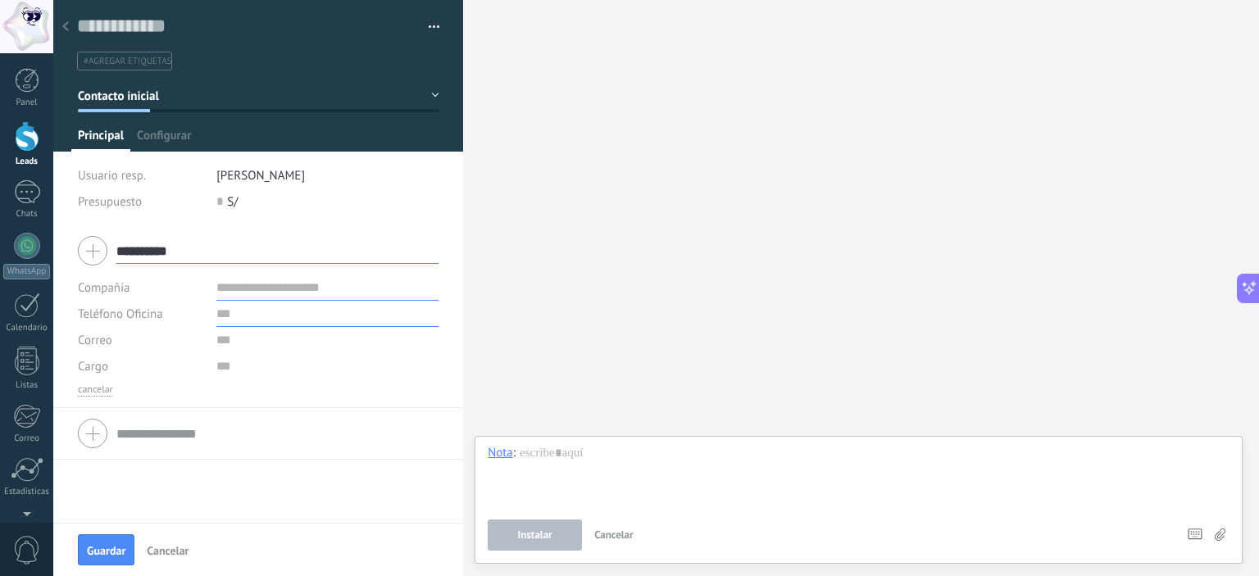
click at [246, 307] on input "text" at bounding box center [327, 314] width 222 height 26
click at [265, 313] on input "**********" at bounding box center [327, 314] width 222 height 26
type input "**********"
click at [100, 545] on span "Guardar" at bounding box center [106, 550] width 39 height 11
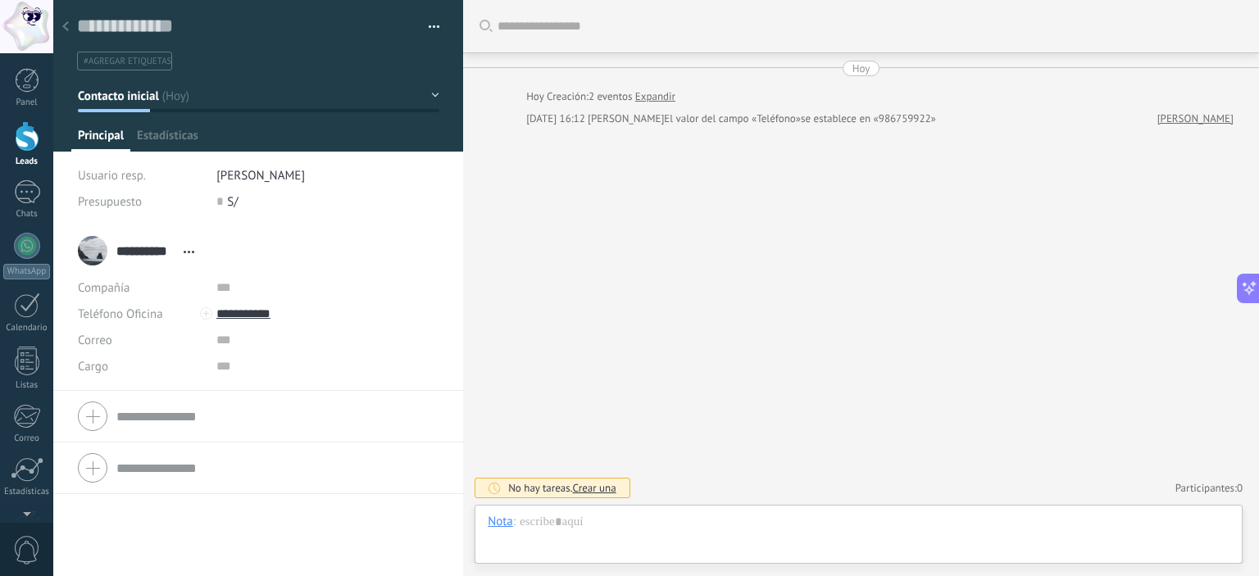
scroll to position [24, 0]
click at [646, 540] on div at bounding box center [859, 538] width 742 height 49
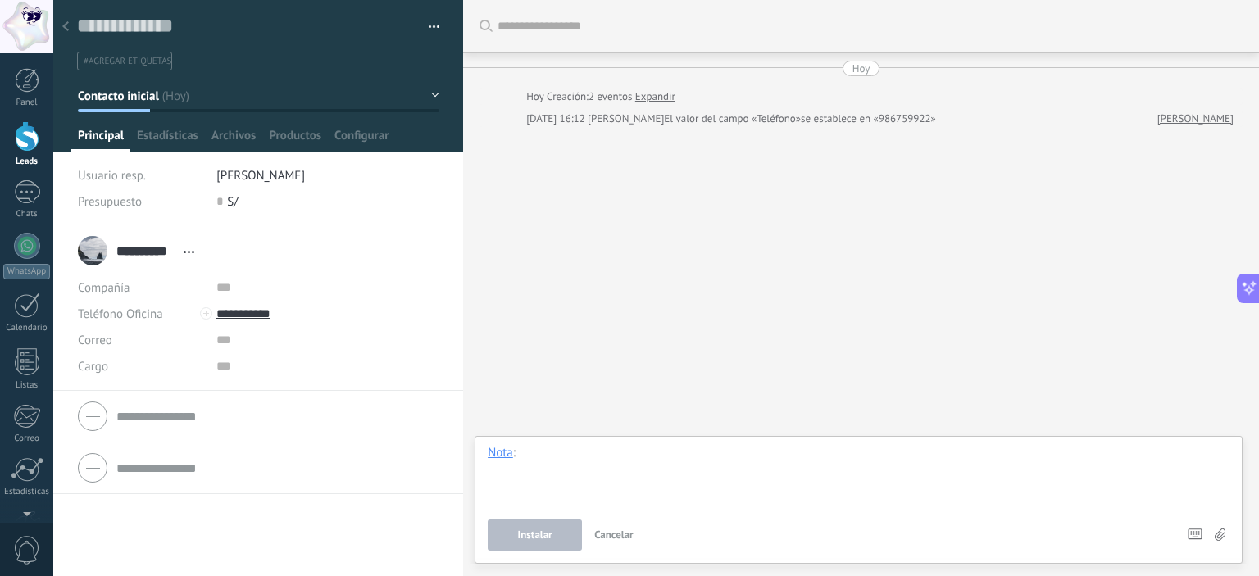
click at [746, 485] on div at bounding box center [859, 476] width 742 height 62
click at [552, 532] on button "Instalar" at bounding box center [535, 535] width 94 height 31
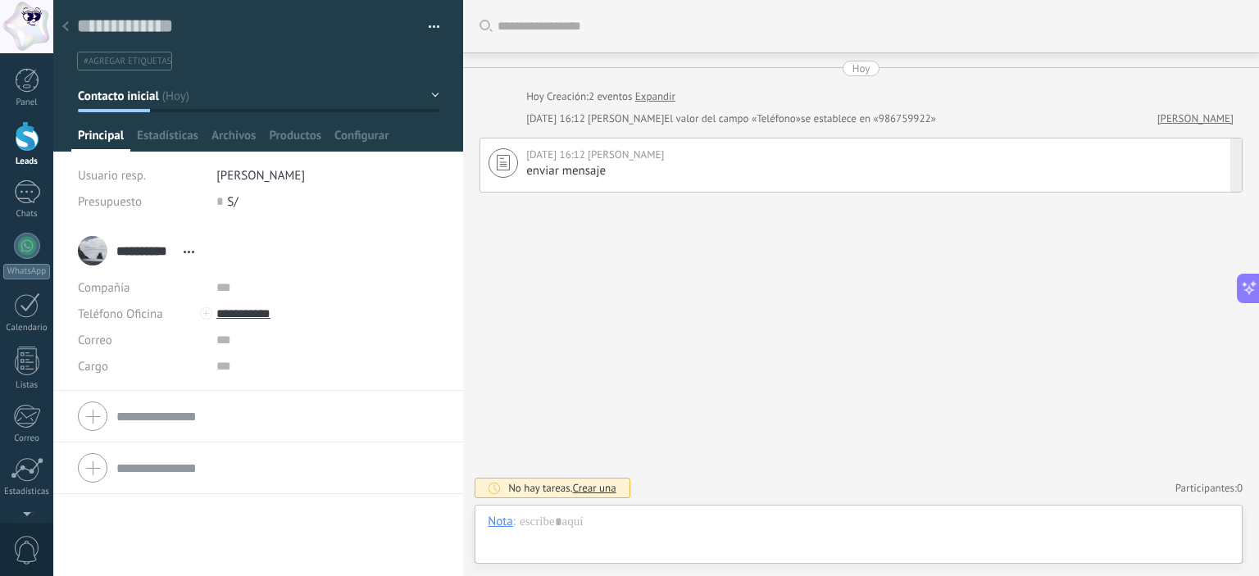
click at [659, 167] on div "enviar mensaje" at bounding box center [880, 171] width 708 height 16
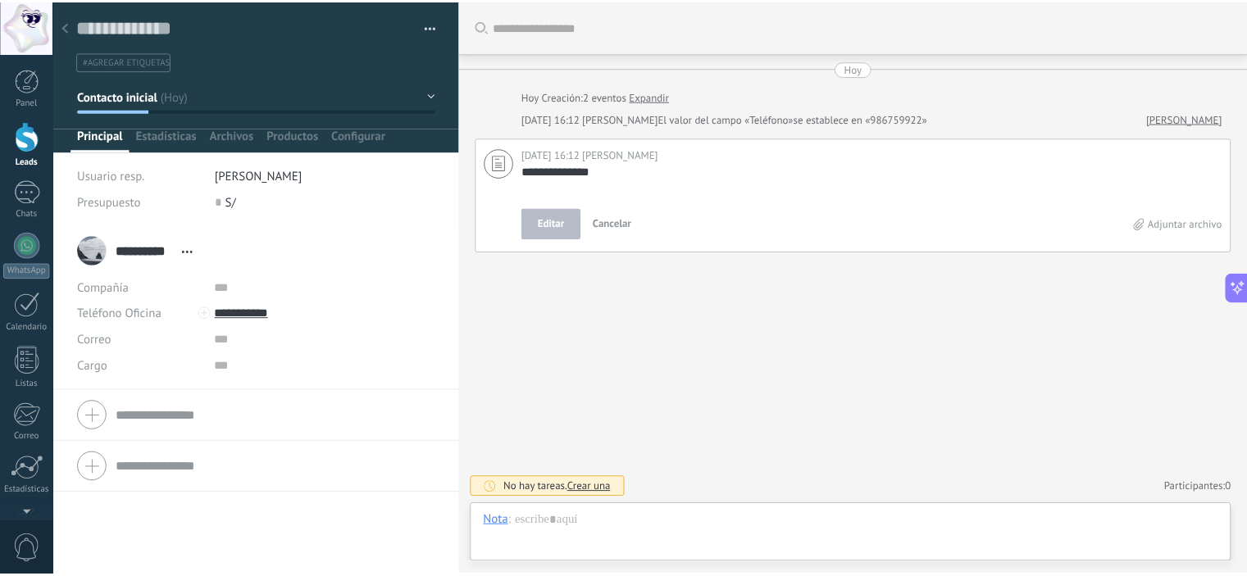
scroll to position [16, 0]
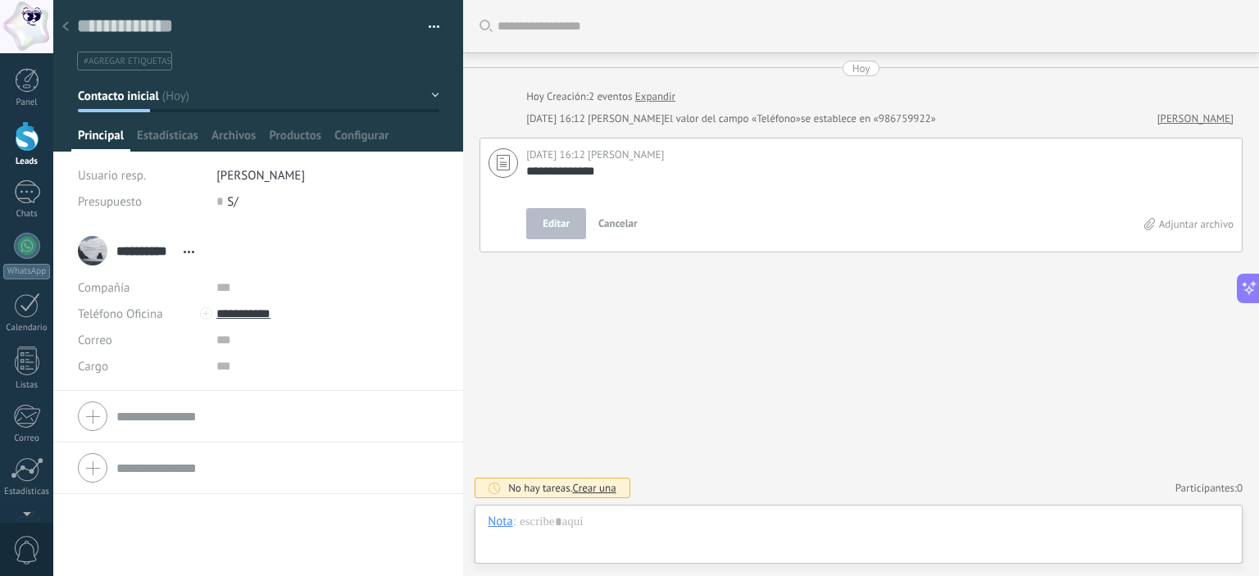
click at [943, 348] on div "**********" at bounding box center [861, 288] width 796 height 576
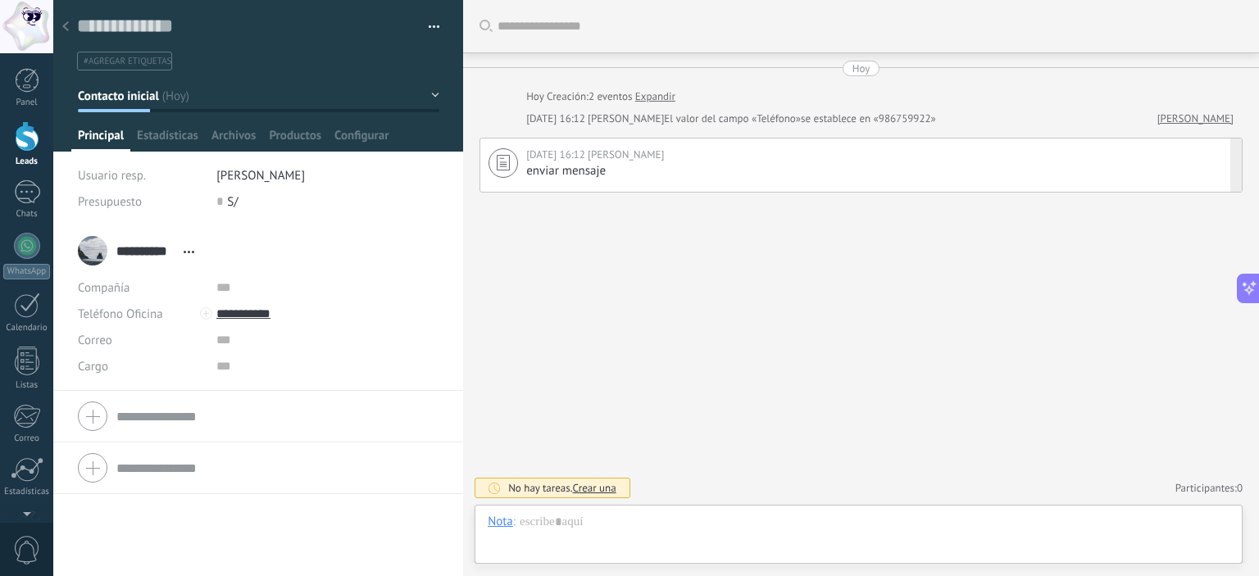
click at [19, 139] on div at bounding box center [27, 136] width 25 height 30
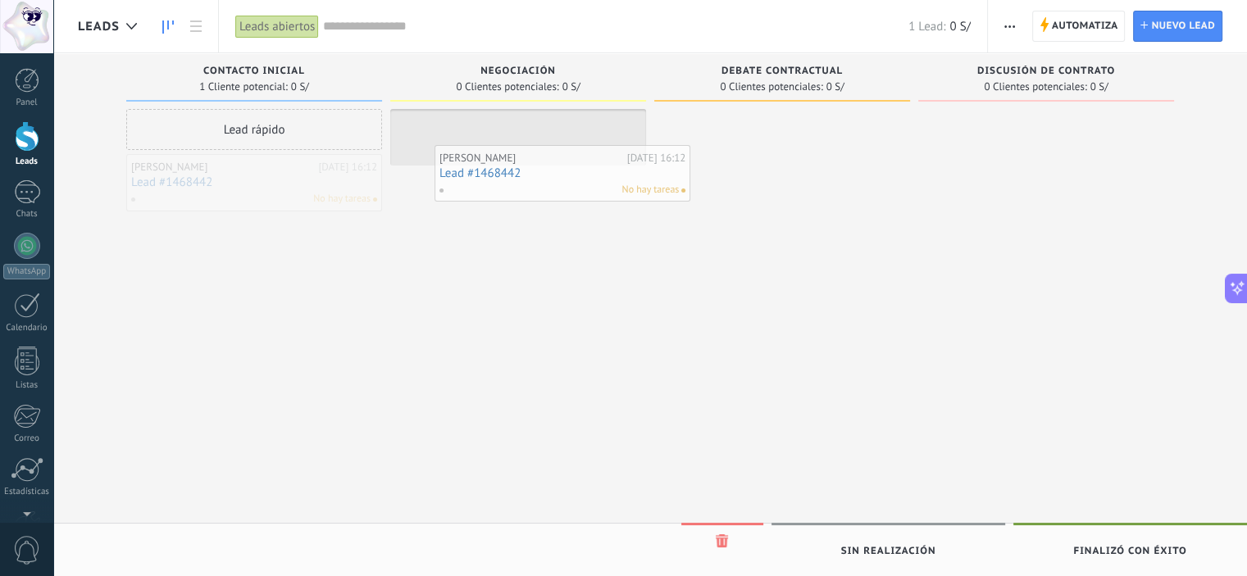
drag, startPoint x: 246, startPoint y: 186, endPoint x: 554, endPoint y: 177, distance: 308.4
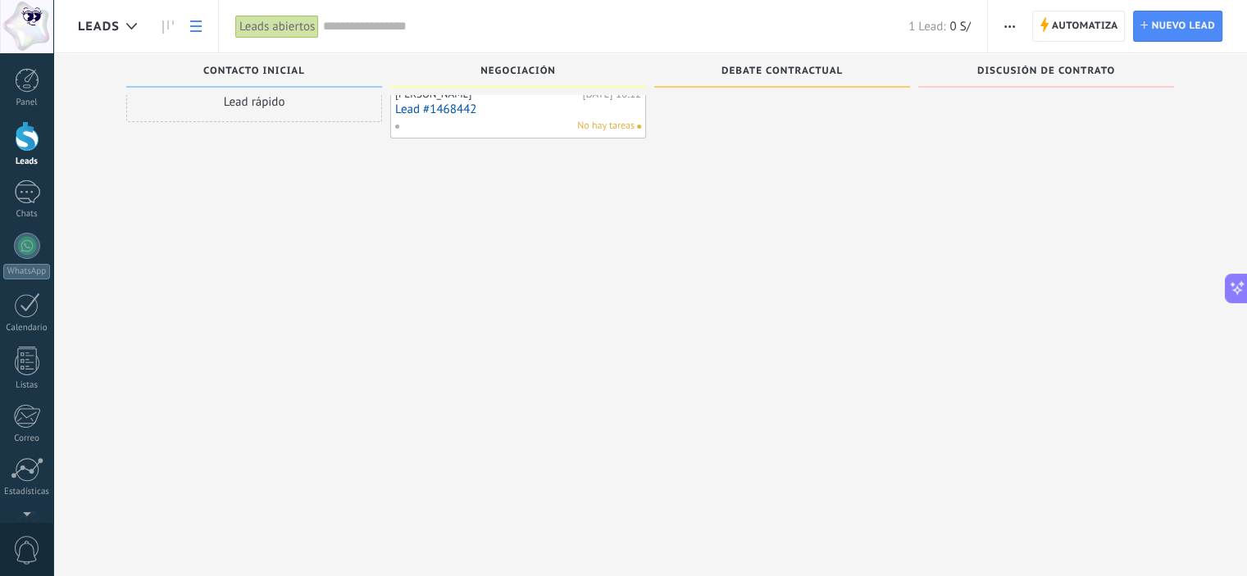
click at [196, 27] on icon at bounding box center [195, 25] width 11 height 11
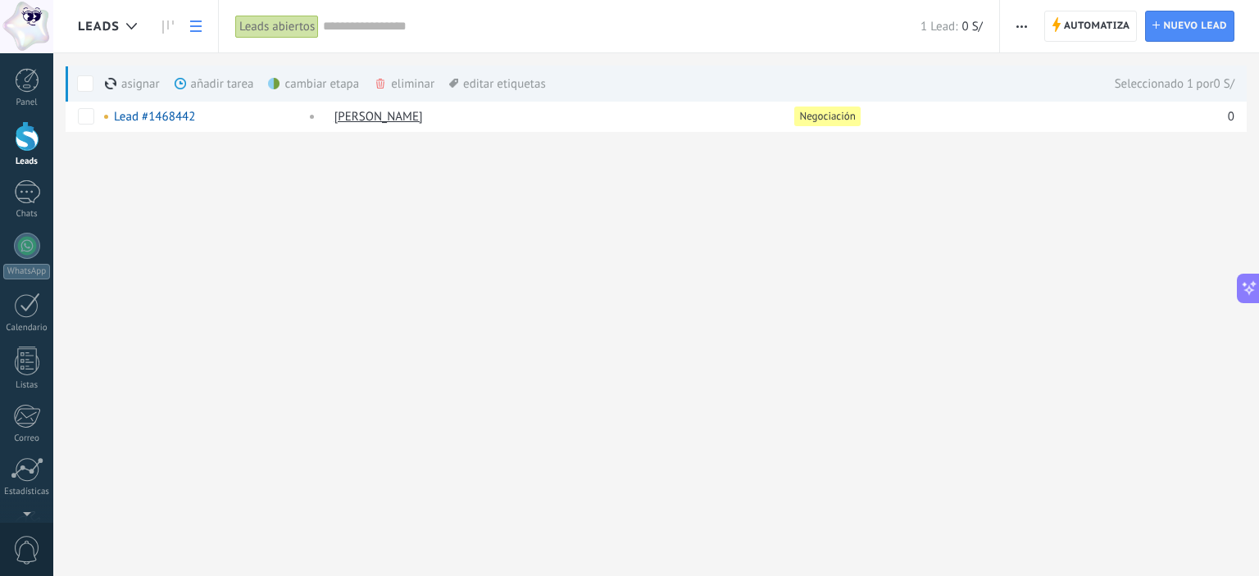
click at [132, 87] on div "asignar màs" at bounding box center [160, 84] width 111 height 36
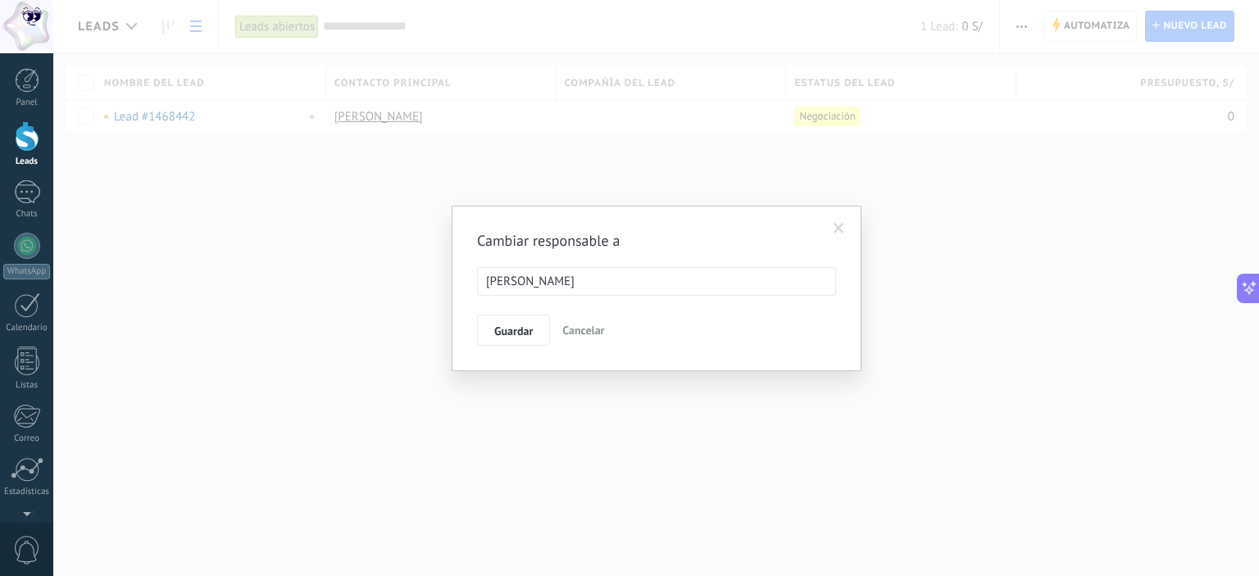
click at [631, 284] on ul "[PERSON_NAME]" at bounding box center [657, 281] width 358 height 27
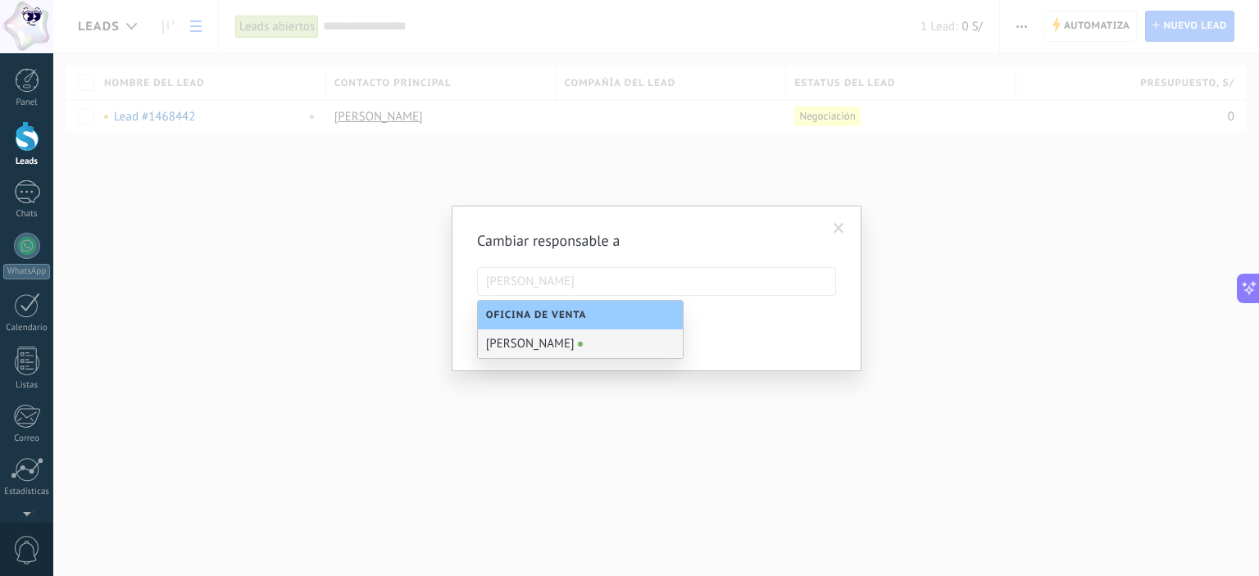
click at [959, 376] on div "Cambiar responsable a Elizabeth Urbano Tovar Elizabeth Urbano Tovar Guardar Can…" at bounding box center [656, 288] width 1206 height 576
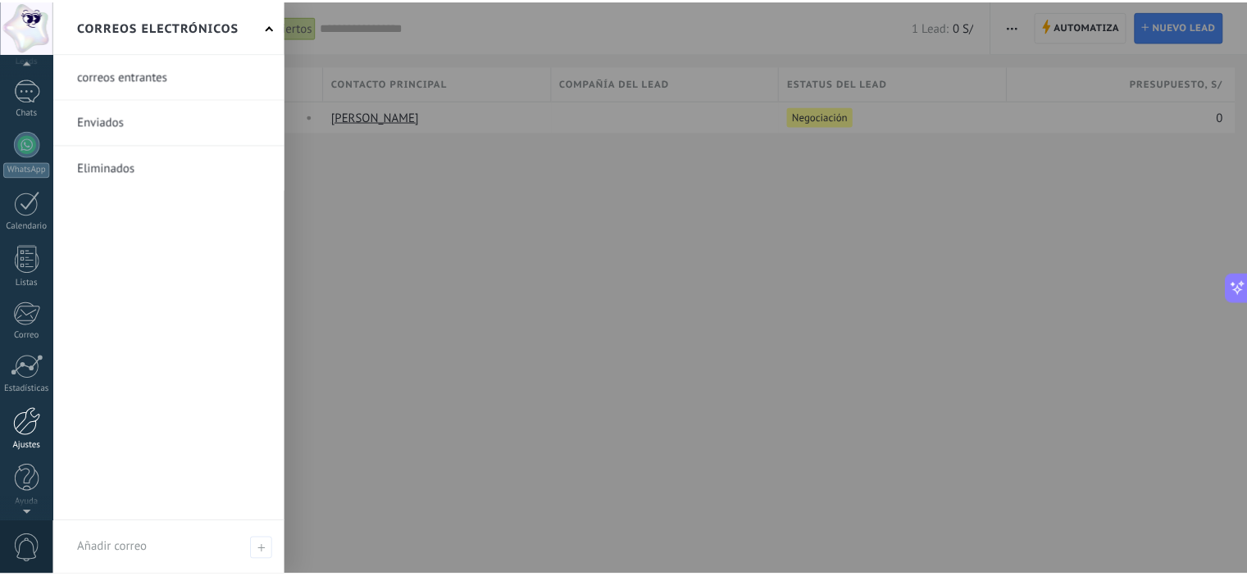
scroll to position [105, 0]
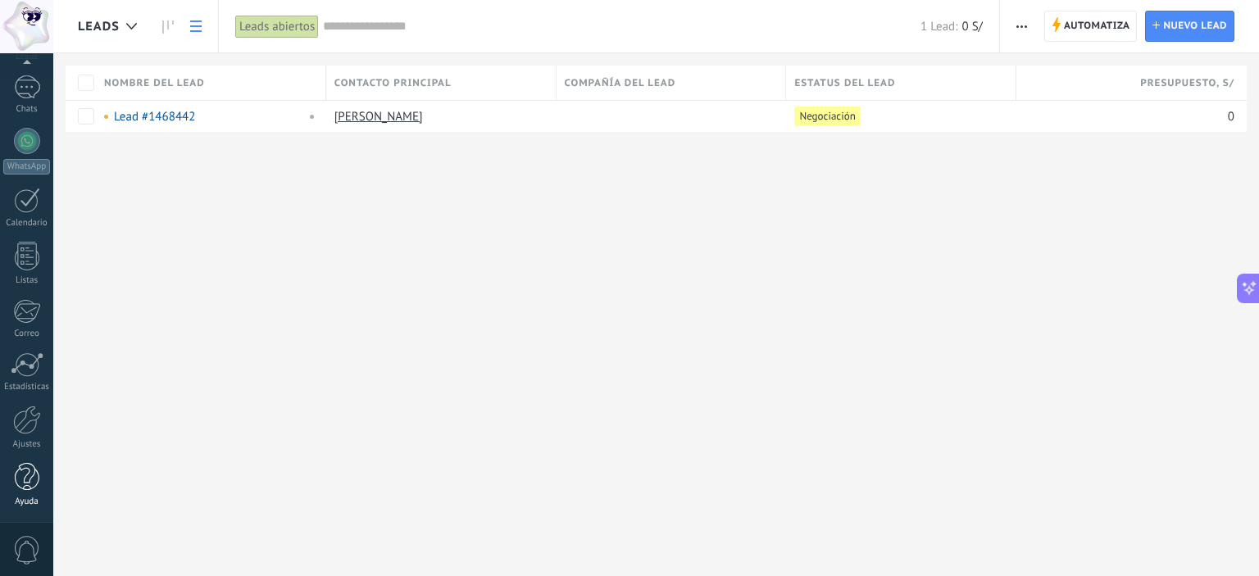
click at [35, 485] on div at bounding box center [27, 477] width 25 height 29
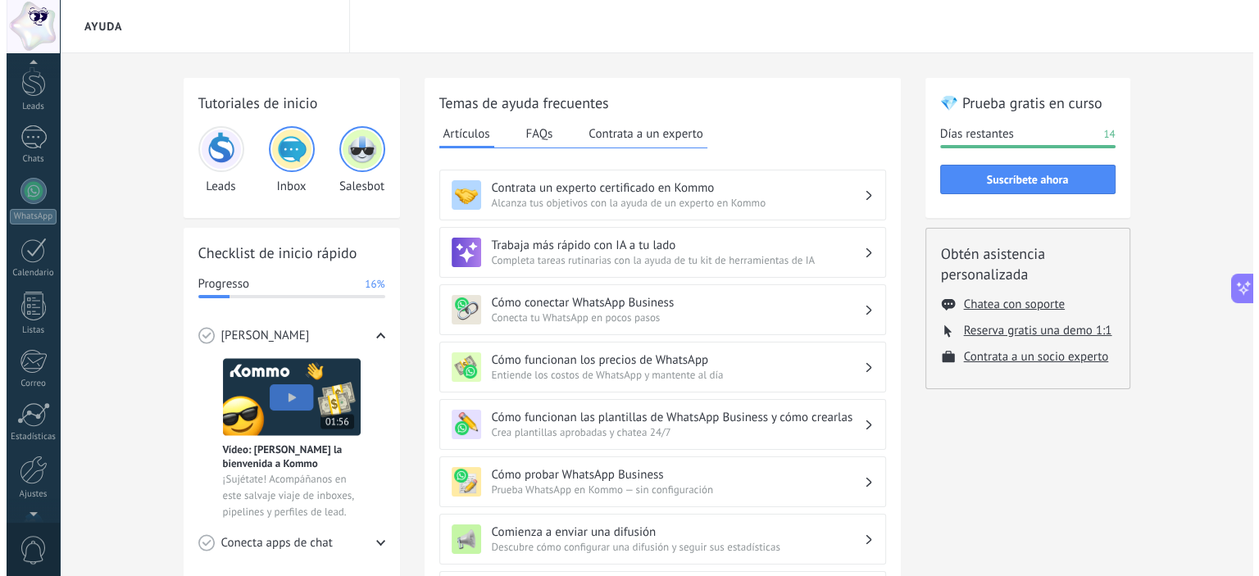
scroll to position [105, 0]
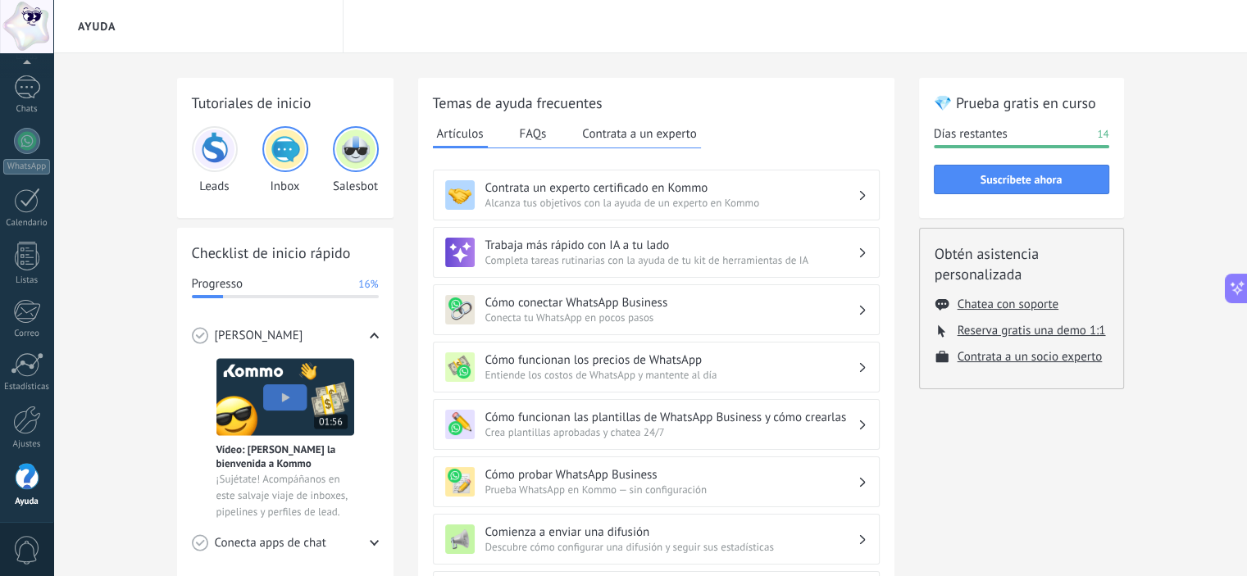
click at [29, 29] on div at bounding box center [26, 26] width 53 height 53
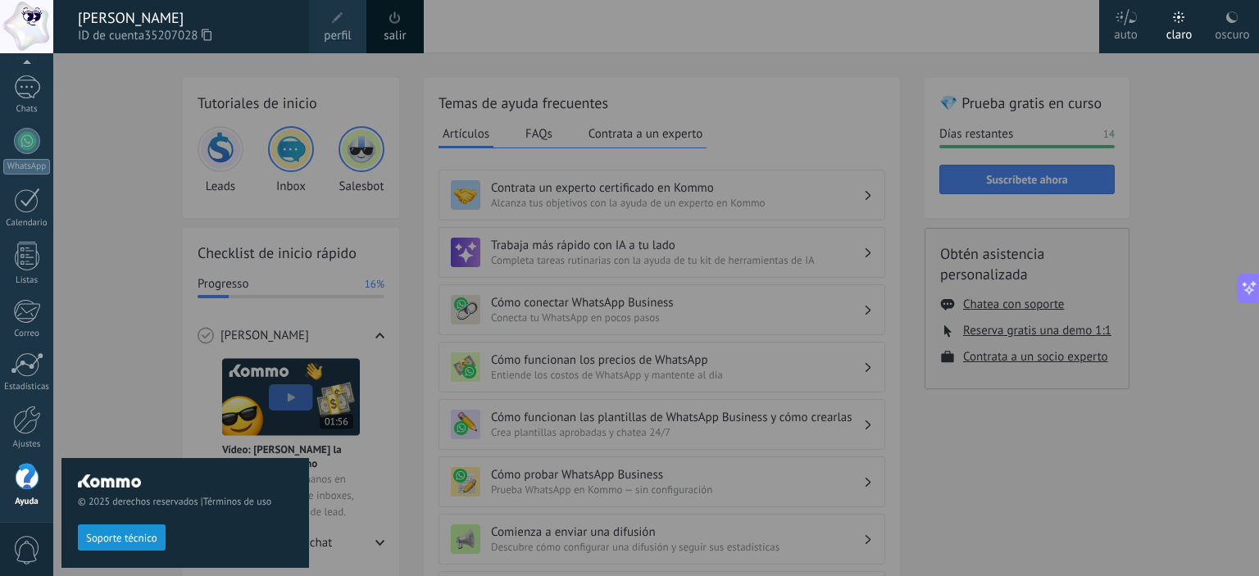
click at [23, 552] on span "0" at bounding box center [27, 550] width 28 height 29
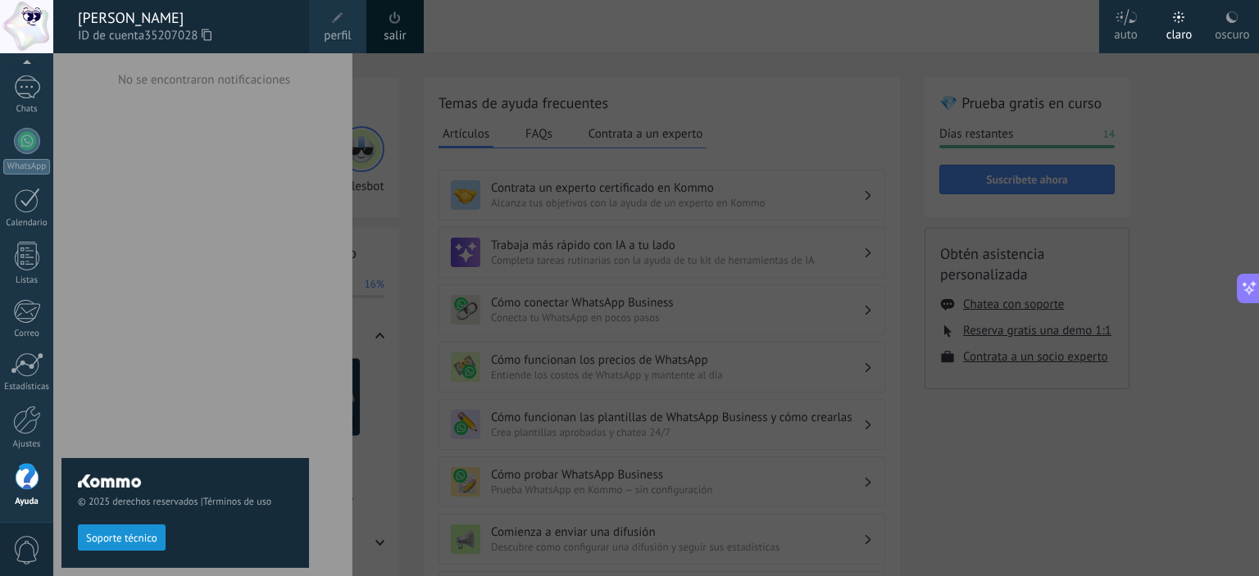
click at [1138, 473] on div at bounding box center [682, 288] width 1259 height 576
click at [1181, 222] on div at bounding box center [682, 288] width 1259 height 576
click at [1040, 493] on div at bounding box center [682, 288] width 1259 height 576
click at [1068, 330] on div at bounding box center [682, 288] width 1259 height 576
click at [1048, 330] on div at bounding box center [682, 288] width 1259 height 576
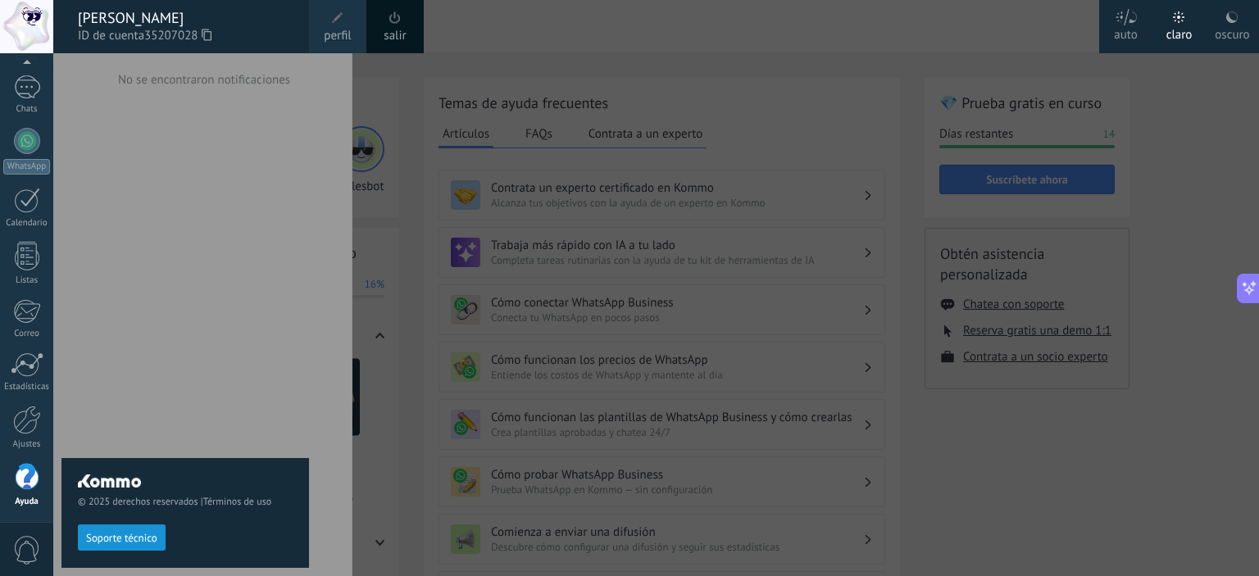
click at [25, 547] on span "0" at bounding box center [27, 550] width 28 height 29
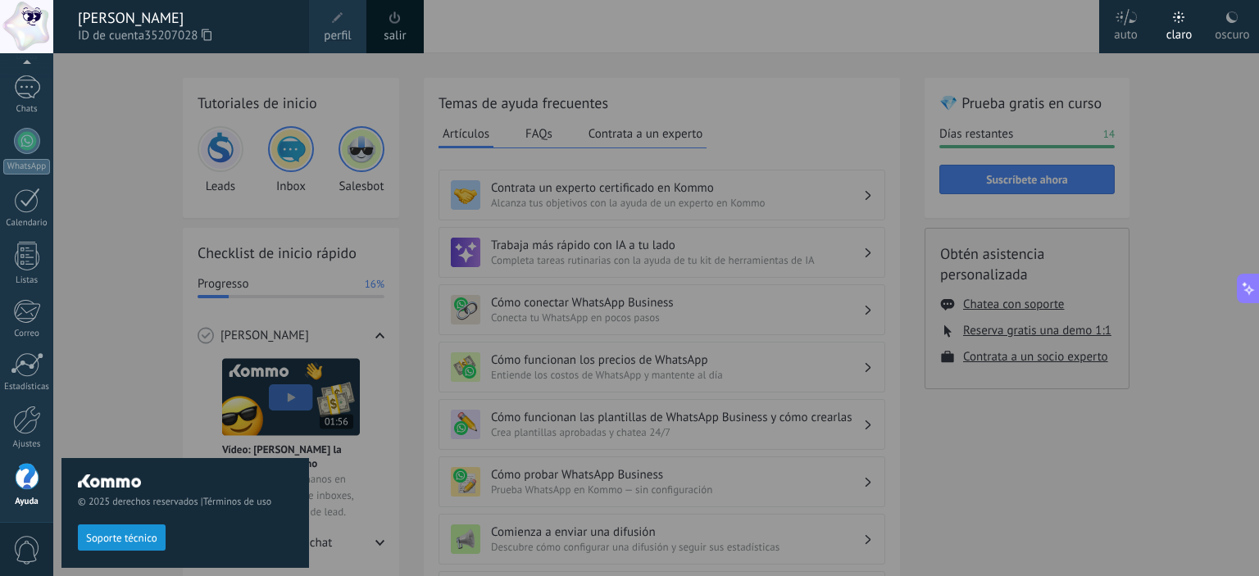
click at [1041, 328] on div at bounding box center [682, 288] width 1259 height 576
click at [1023, 330] on div at bounding box center [682, 288] width 1259 height 576
click at [954, 331] on div at bounding box center [682, 288] width 1259 height 576
click at [1136, 458] on div at bounding box center [682, 288] width 1259 height 576
click at [23, 545] on span "0" at bounding box center [27, 550] width 28 height 29
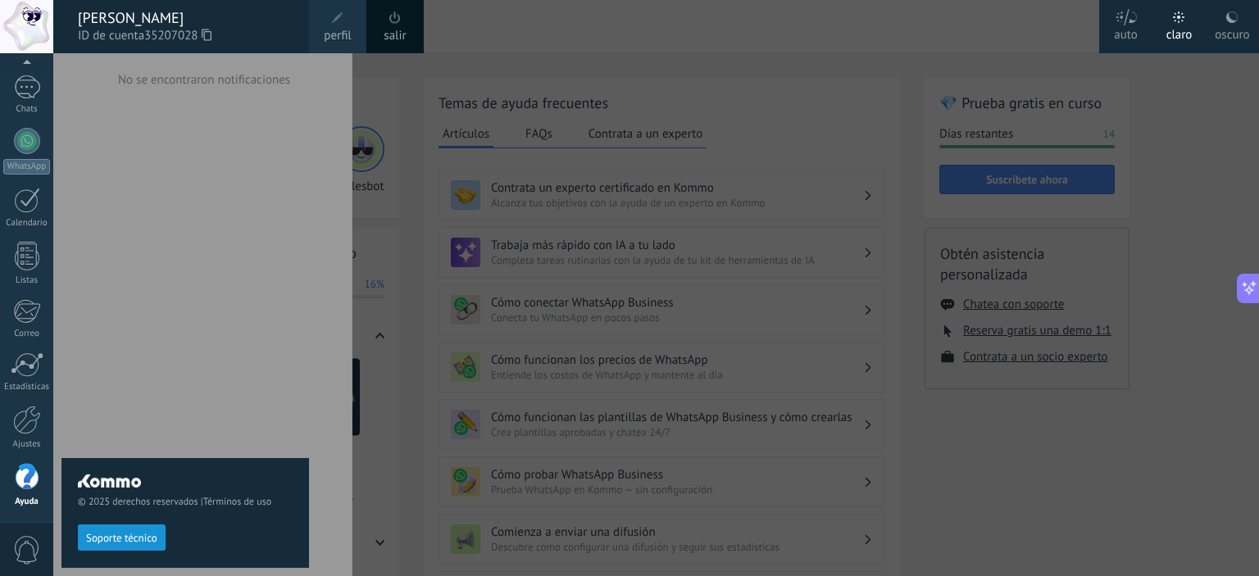
click at [23, 545] on span "0" at bounding box center [27, 550] width 28 height 29
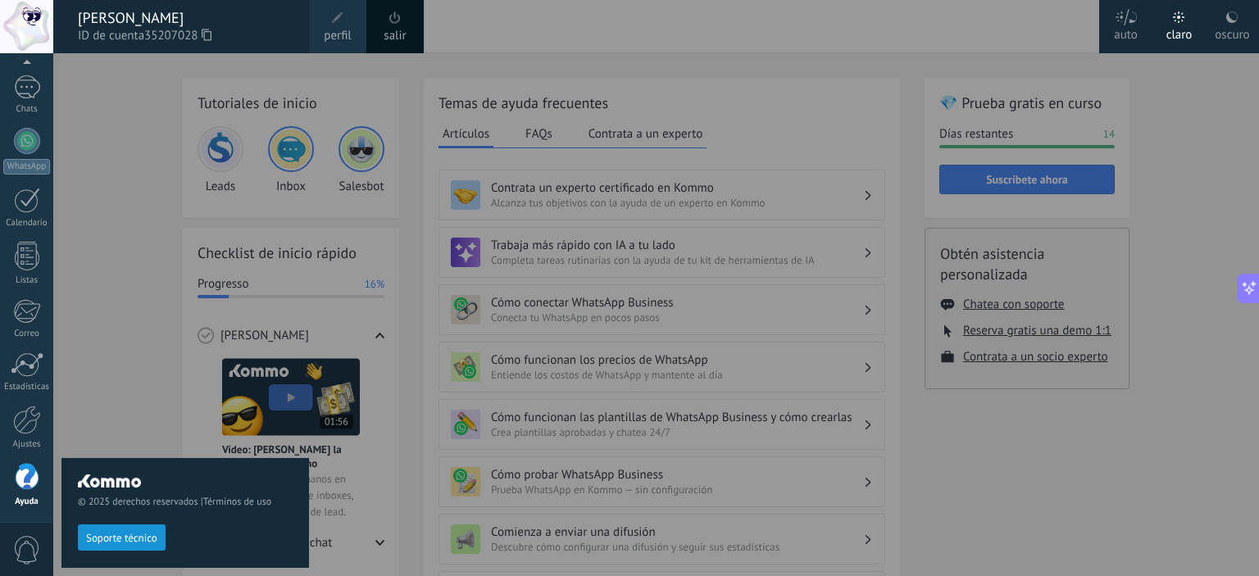
click at [1033, 328] on div at bounding box center [682, 288] width 1259 height 576
click at [1045, 330] on div at bounding box center [682, 288] width 1259 height 576
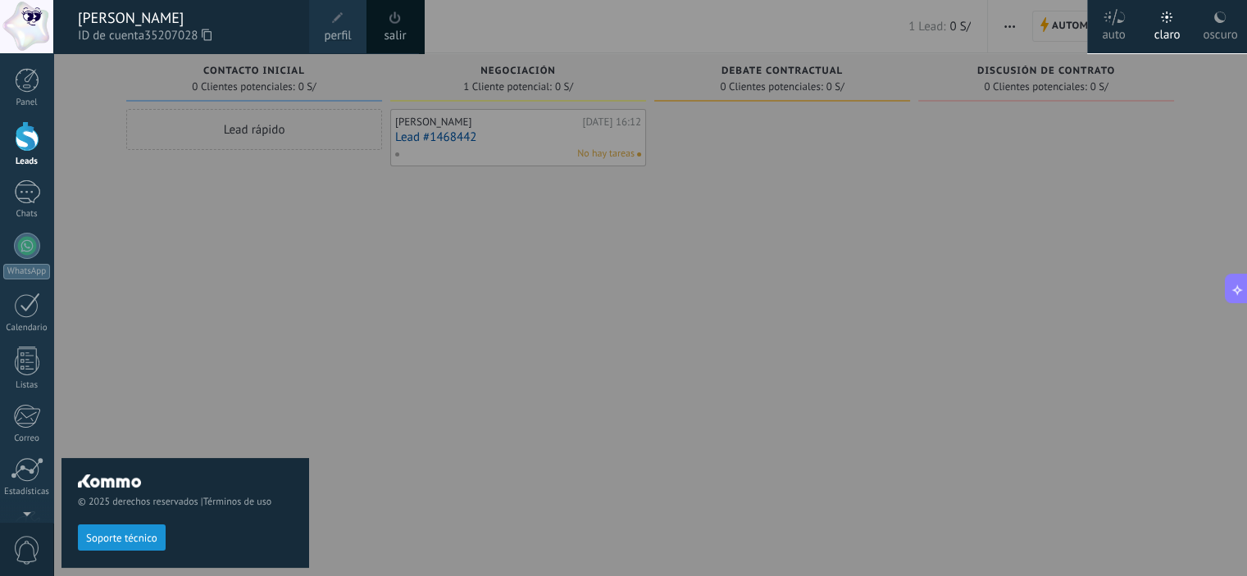
click at [1230, 280] on icon at bounding box center [1237, 288] width 17 height 17
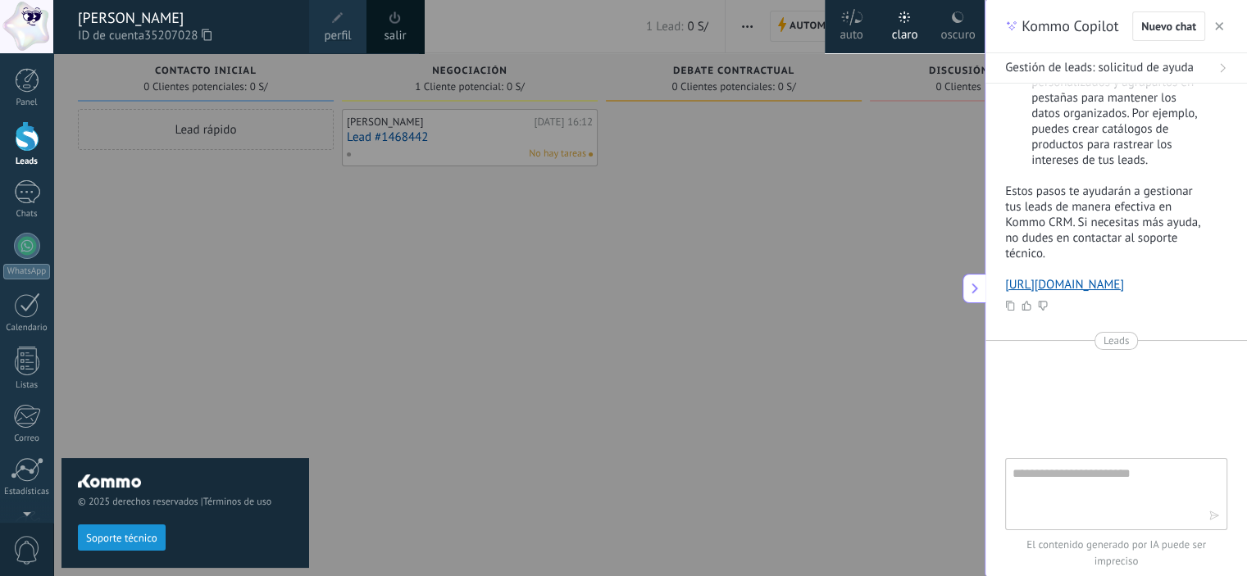
type textarea "**********"
click at [794, 325] on div at bounding box center [676, 288] width 1247 height 576
click at [1218, 30] on span "button" at bounding box center [1219, 25] width 8 height 11
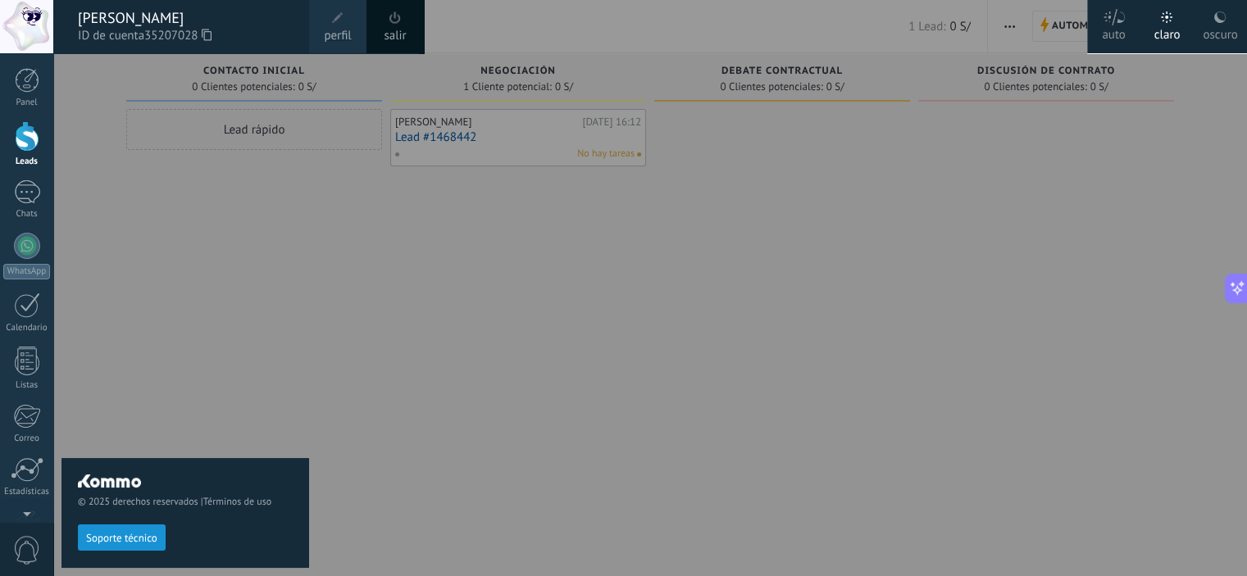
click at [30, 552] on span "0" at bounding box center [27, 550] width 28 height 29
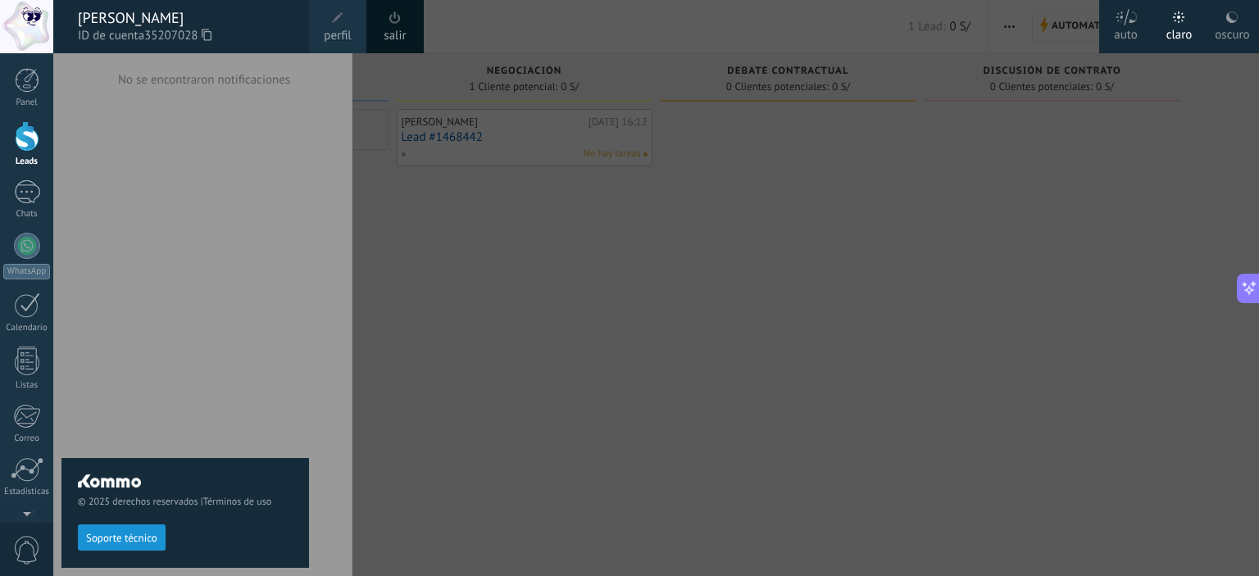
click at [29, 551] on span "0" at bounding box center [27, 550] width 28 height 29
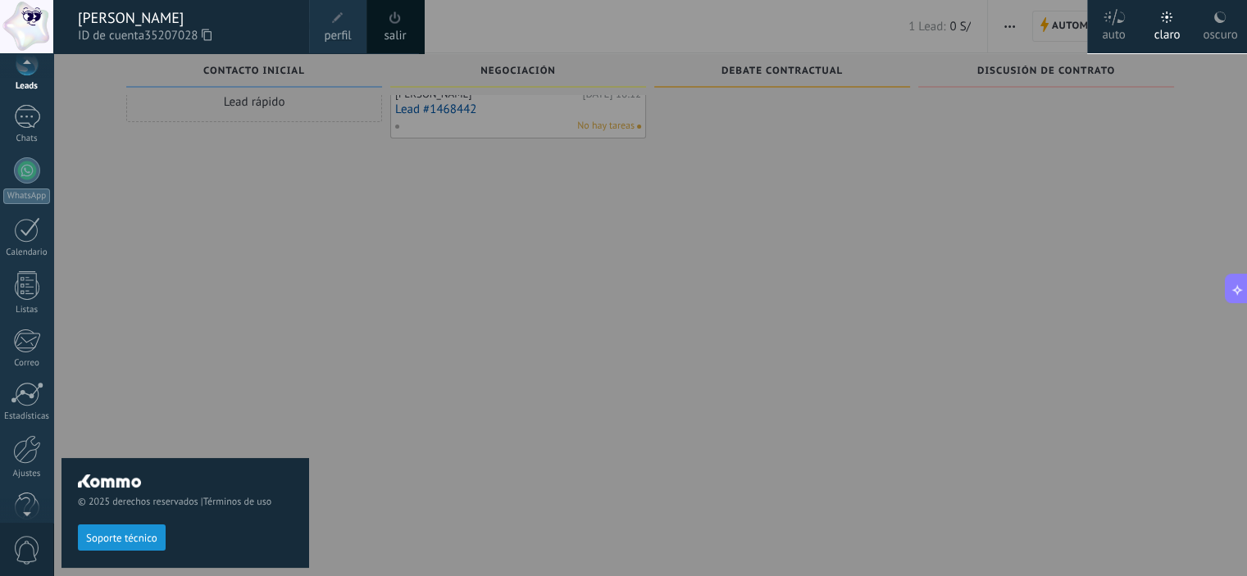
scroll to position [105, 0]
click at [34, 493] on link "Ayuda" at bounding box center [26, 485] width 53 height 44
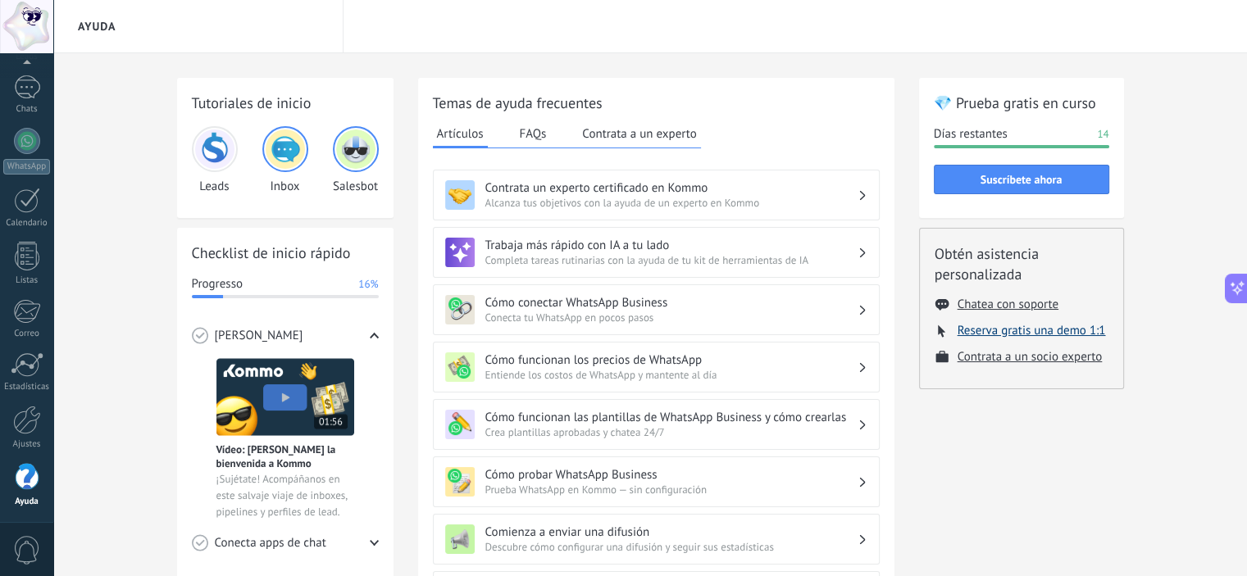
click at [1011, 330] on button "Reserva gratis una demo 1:1" at bounding box center [1032, 331] width 148 height 16
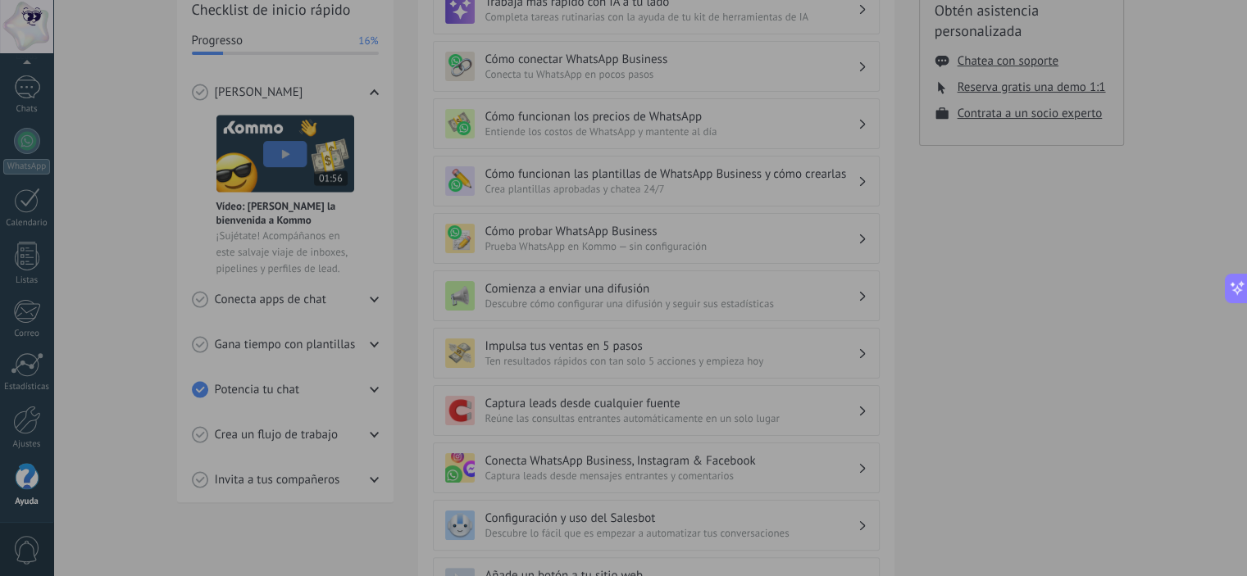
scroll to position [246, 0]
click at [1211, 25] on button "Close modal" at bounding box center [1219, 28] width 16 height 16
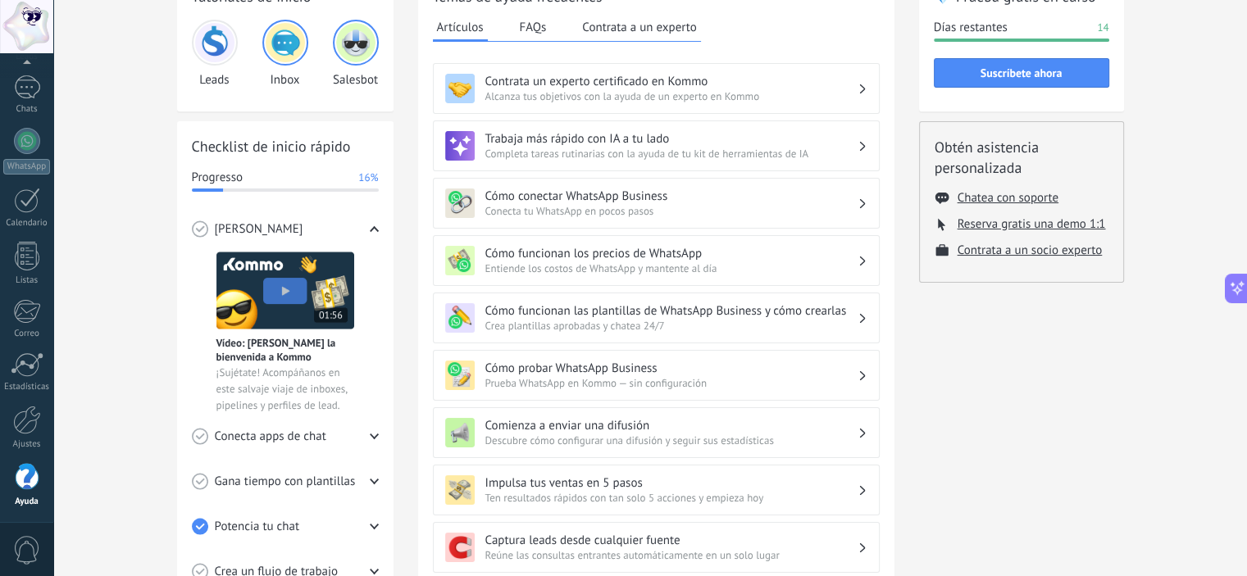
scroll to position [0, 0]
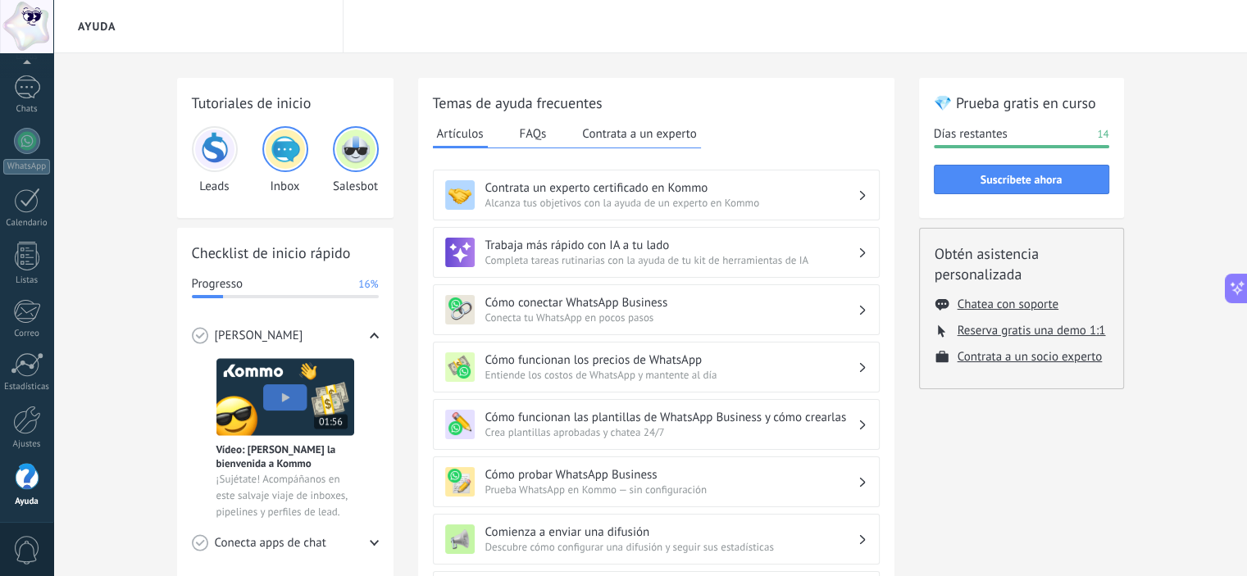
click at [361, 168] on div at bounding box center [356, 149] width 46 height 46
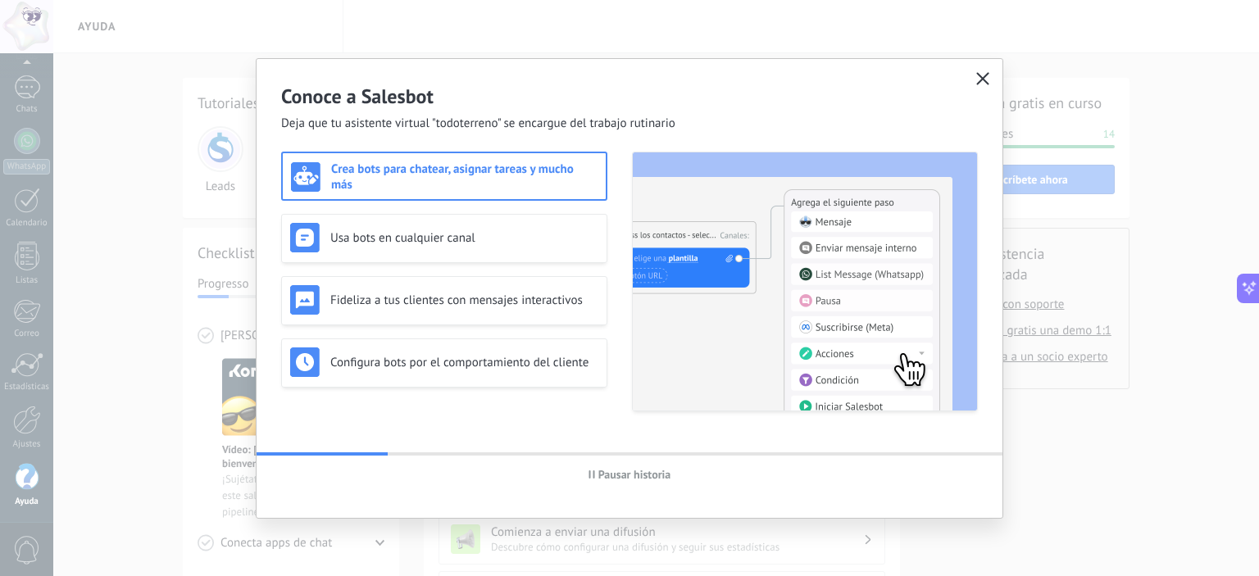
click at [981, 78] on icon "button" at bounding box center [983, 78] width 13 height 13
